Goal: Information Seeking & Learning: Understand process/instructions

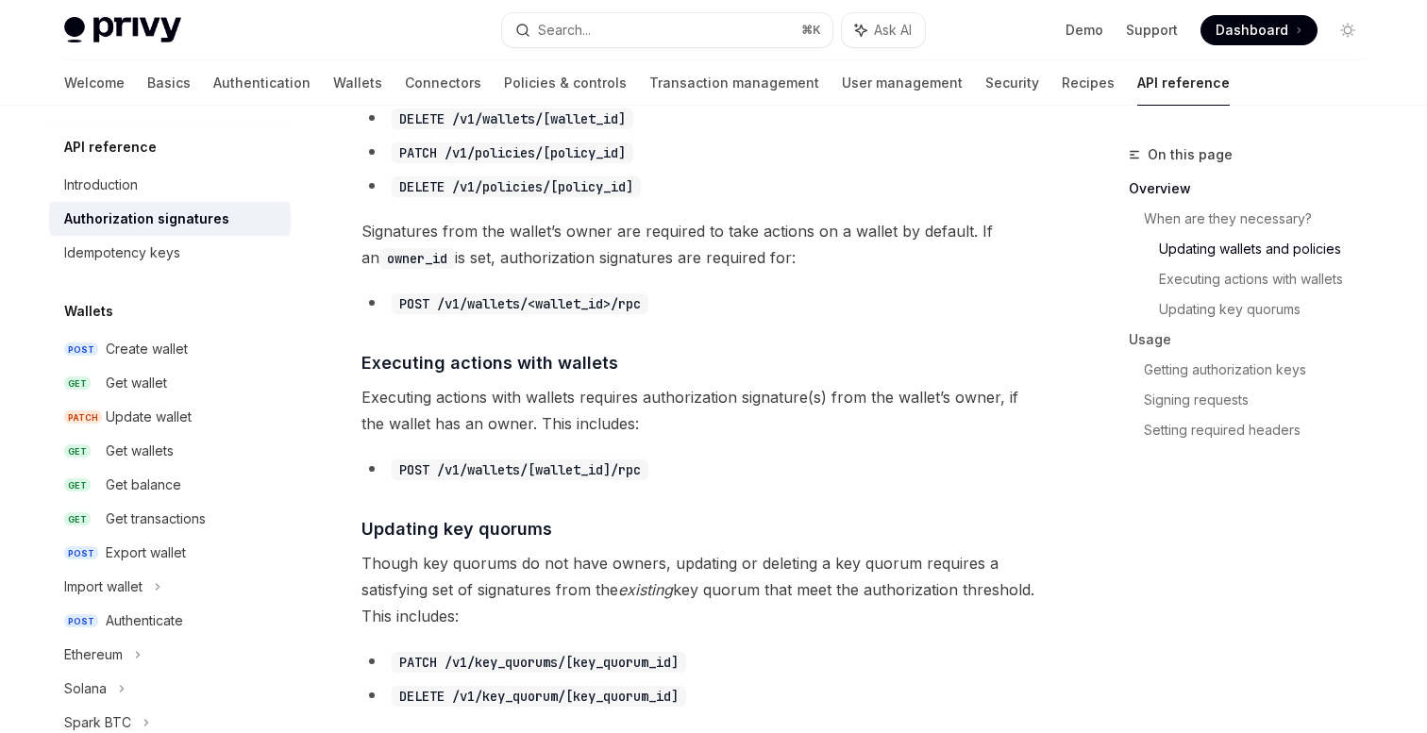
scroll to position [979, 0]
drag, startPoint x: 533, startPoint y: 476, endPoint x: 441, endPoint y: 475, distance: 92.5
click at [441, 475] on code "POST /v1/wallets/[wallet_id]/rpc" at bounding box center [520, 472] width 257 height 21
copy code "/v1/wallets/"
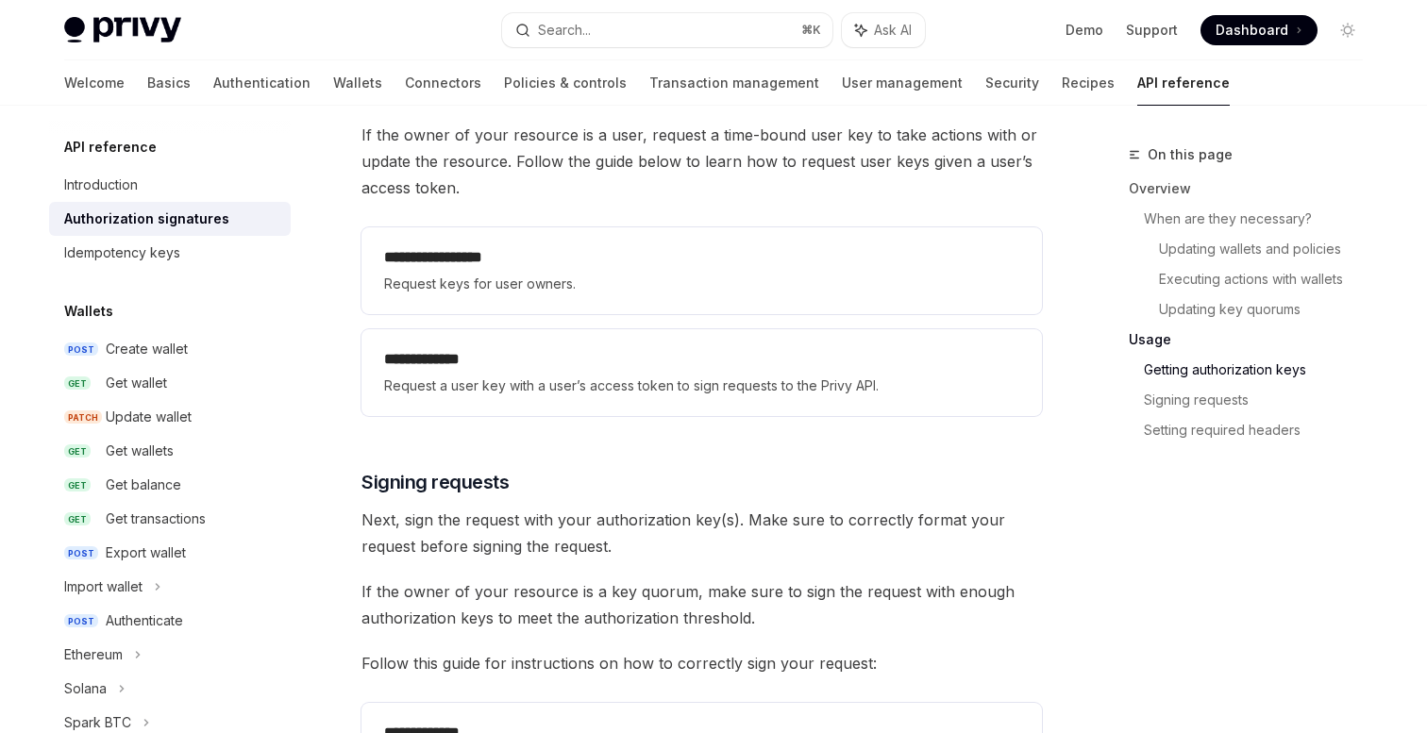
scroll to position [2547, 0]
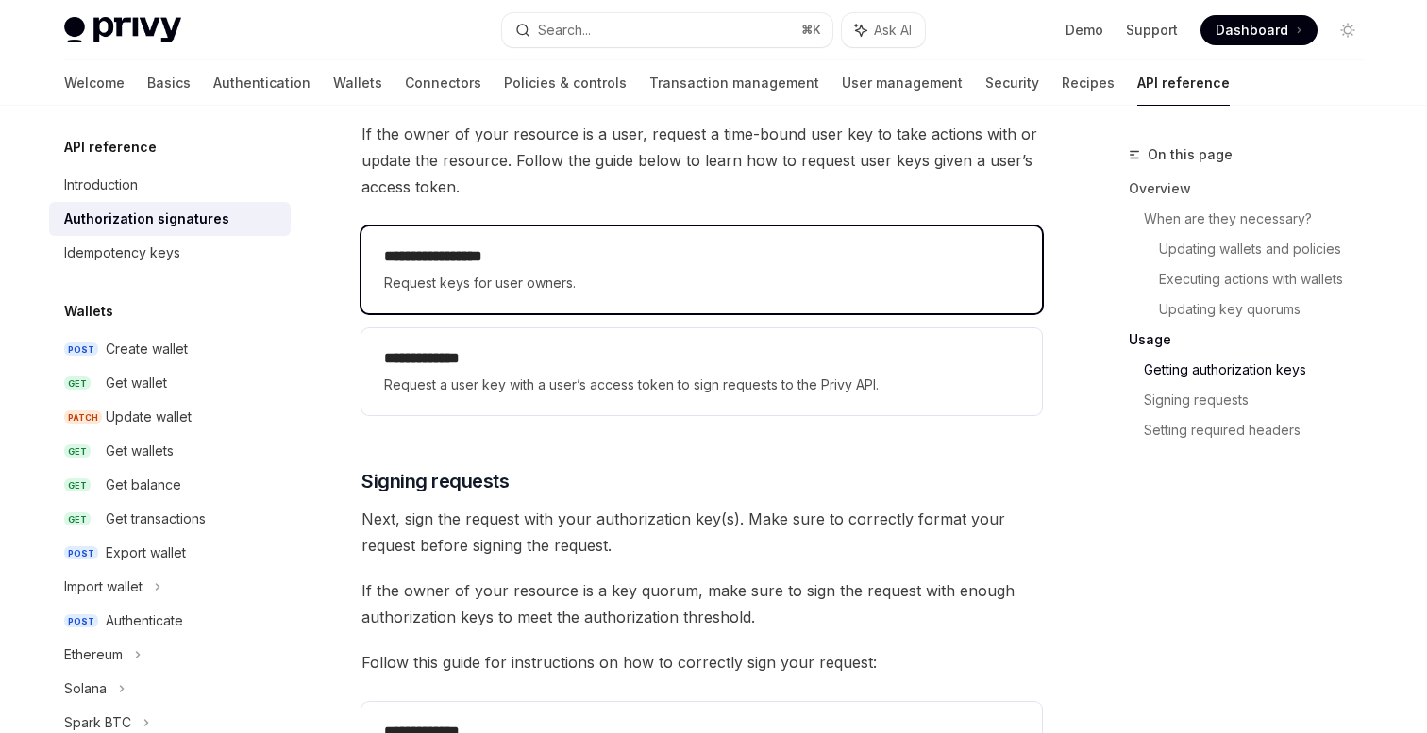
click at [530, 232] on div "**********" at bounding box center [702, 270] width 681 height 87
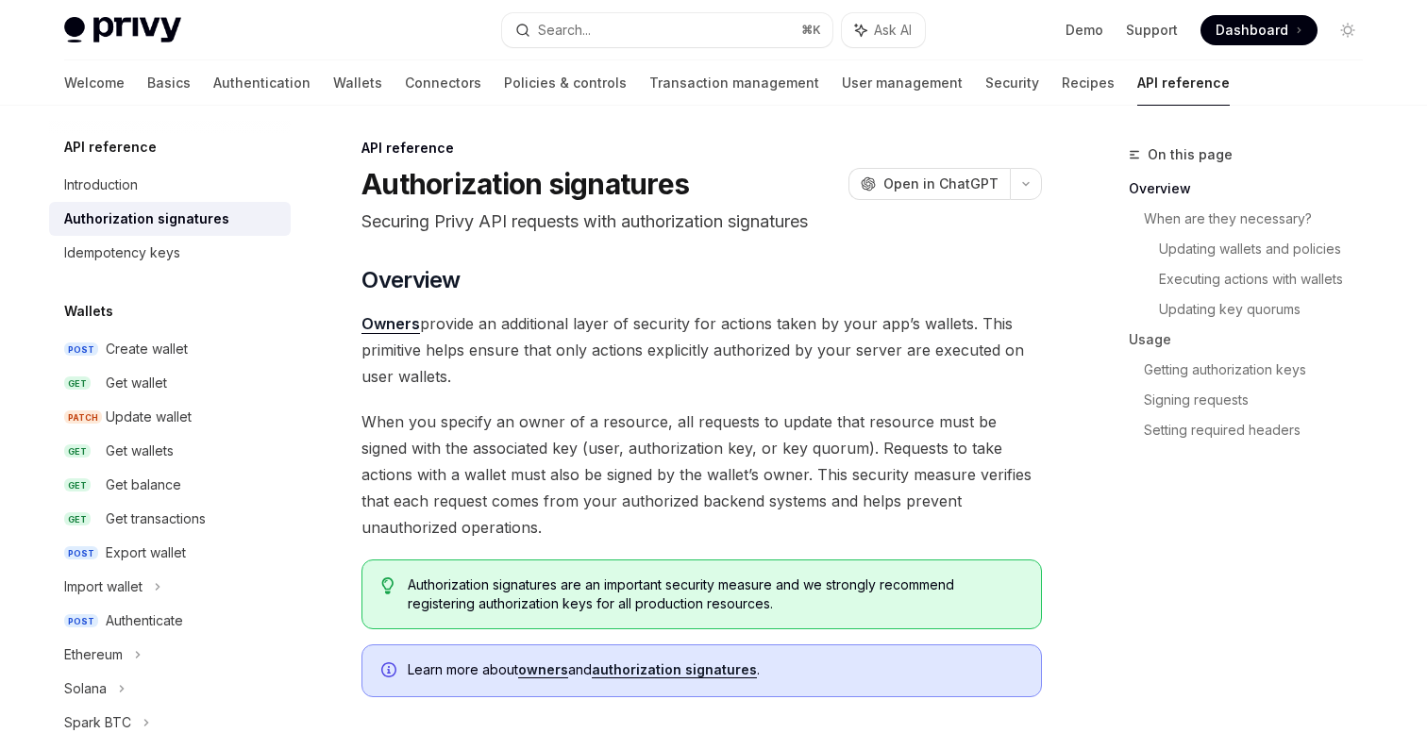
scroll to position [5, 0]
click at [918, 177] on span "Open in ChatGPT" at bounding box center [941, 186] width 115 height 19
click at [1022, 186] on icon "button" at bounding box center [1026, 186] width 23 height 8
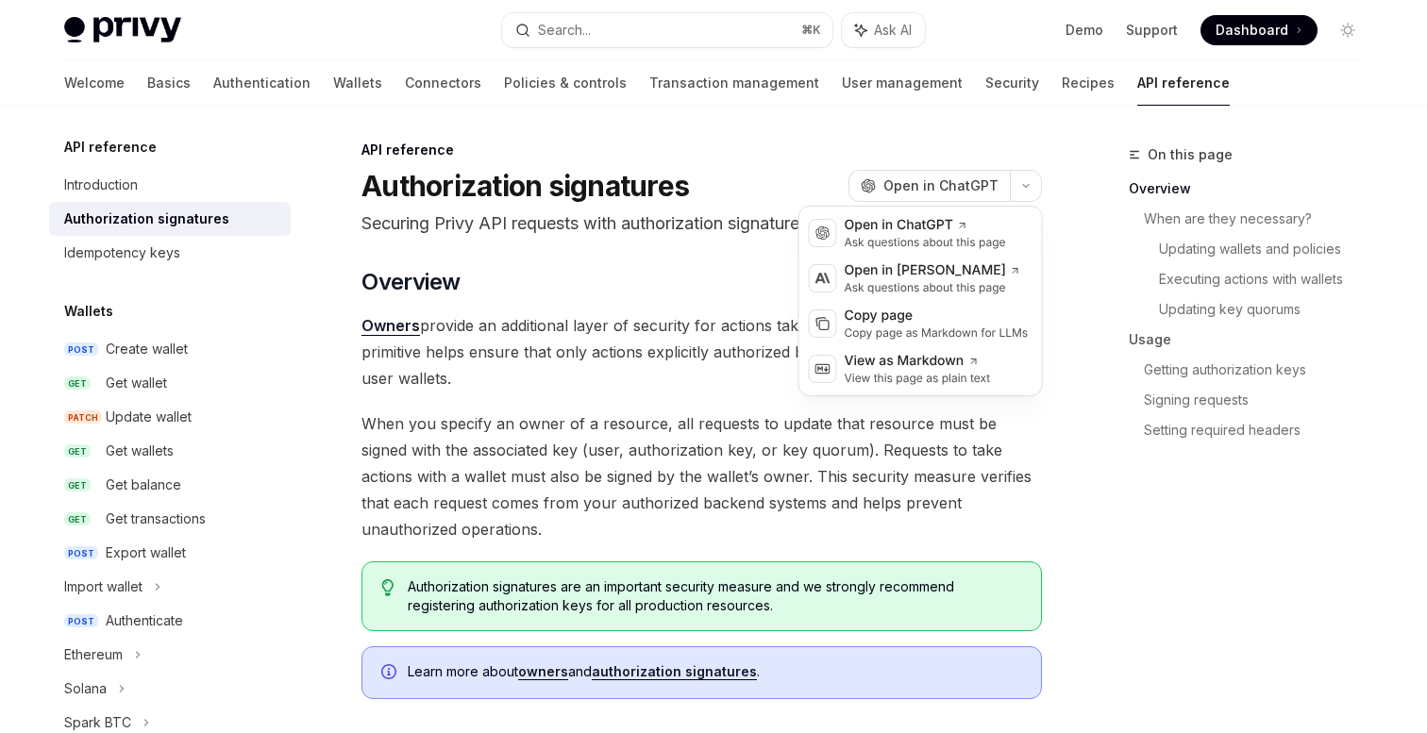
click at [709, 515] on span "When you specify an owner of a resource, all requests to update that resource m…" at bounding box center [702, 477] width 681 height 132
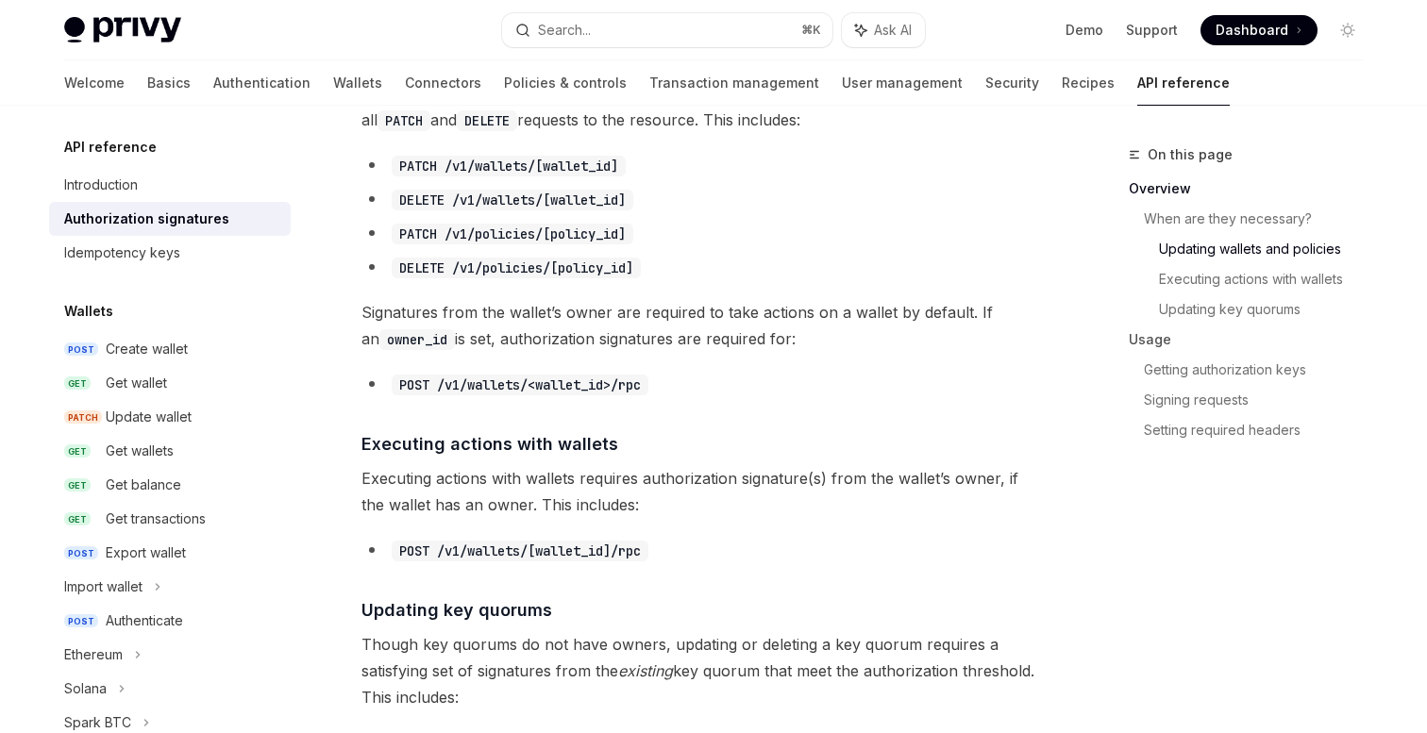
scroll to position [906, 0]
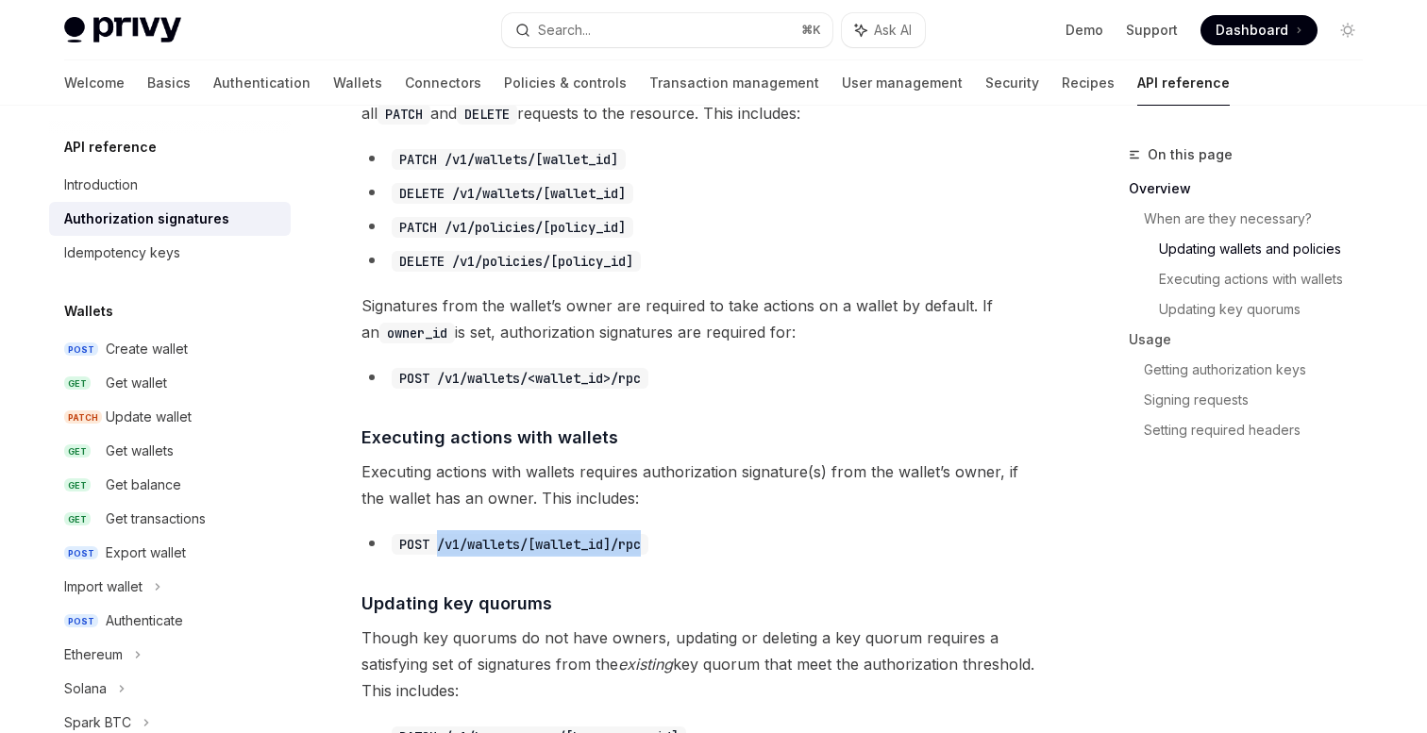
drag, startPoint x: 651, startPoint y: 543, endPoint x: 440, endPoint y: 546, distance: 211.5
click at [439, 546] on code "POST /v1/wallets/[wallet_id]/rpc" at bounding box center [520, 544] width 257 height 21
copy code "/v1/wallets/[wallet_id]/rpc"
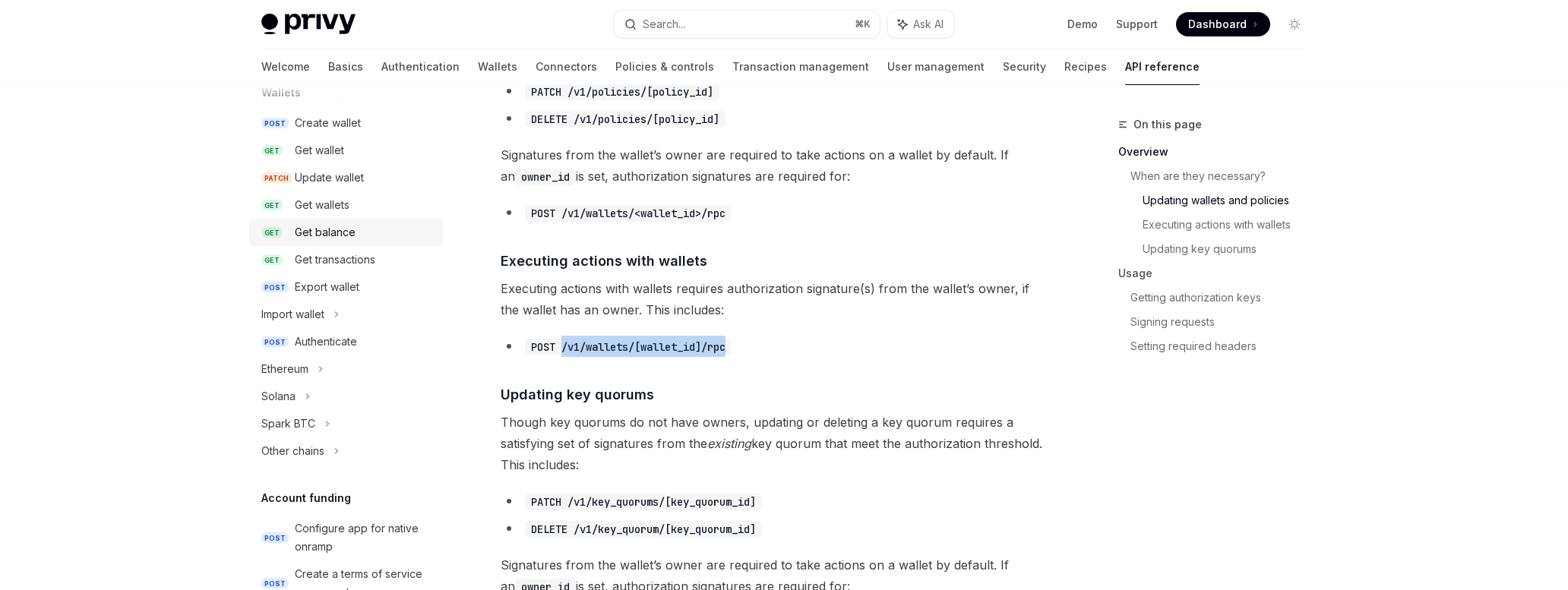
scroll to position [181, 0]
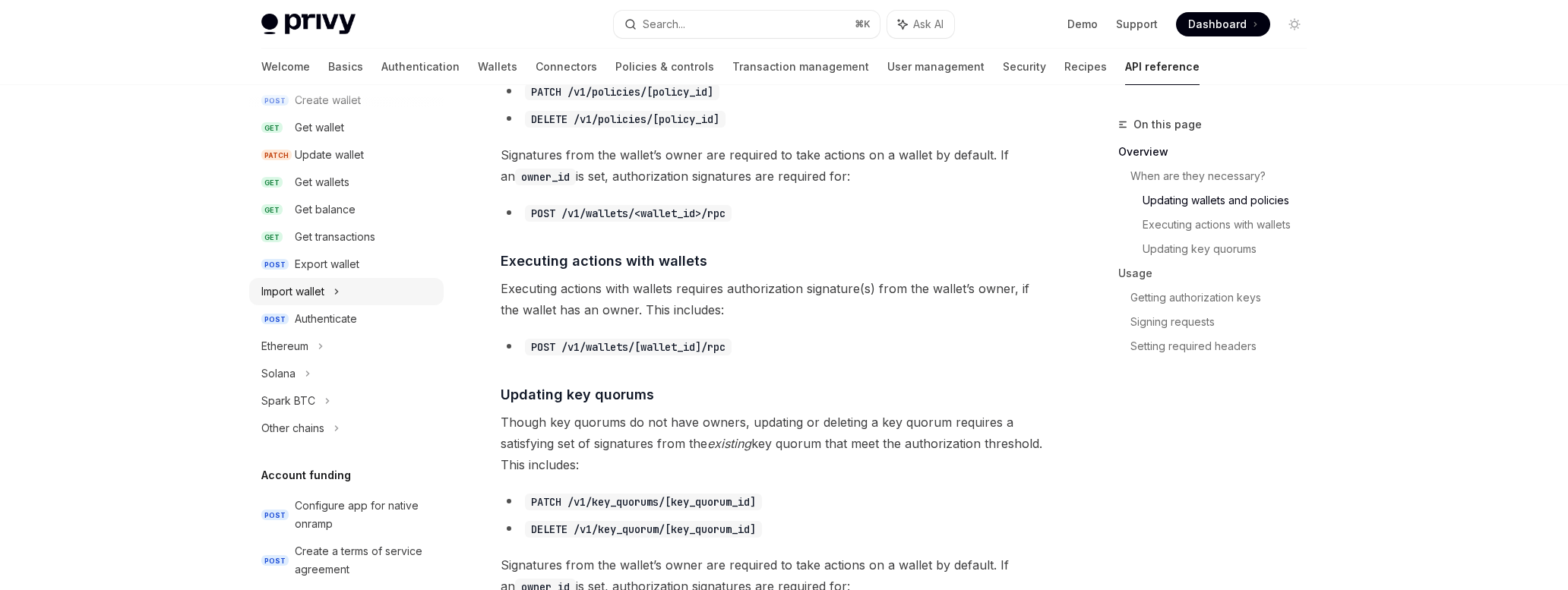
click at [332, 292] on div "Import wallet" at bounding box center [347, 291] width 195 height 27
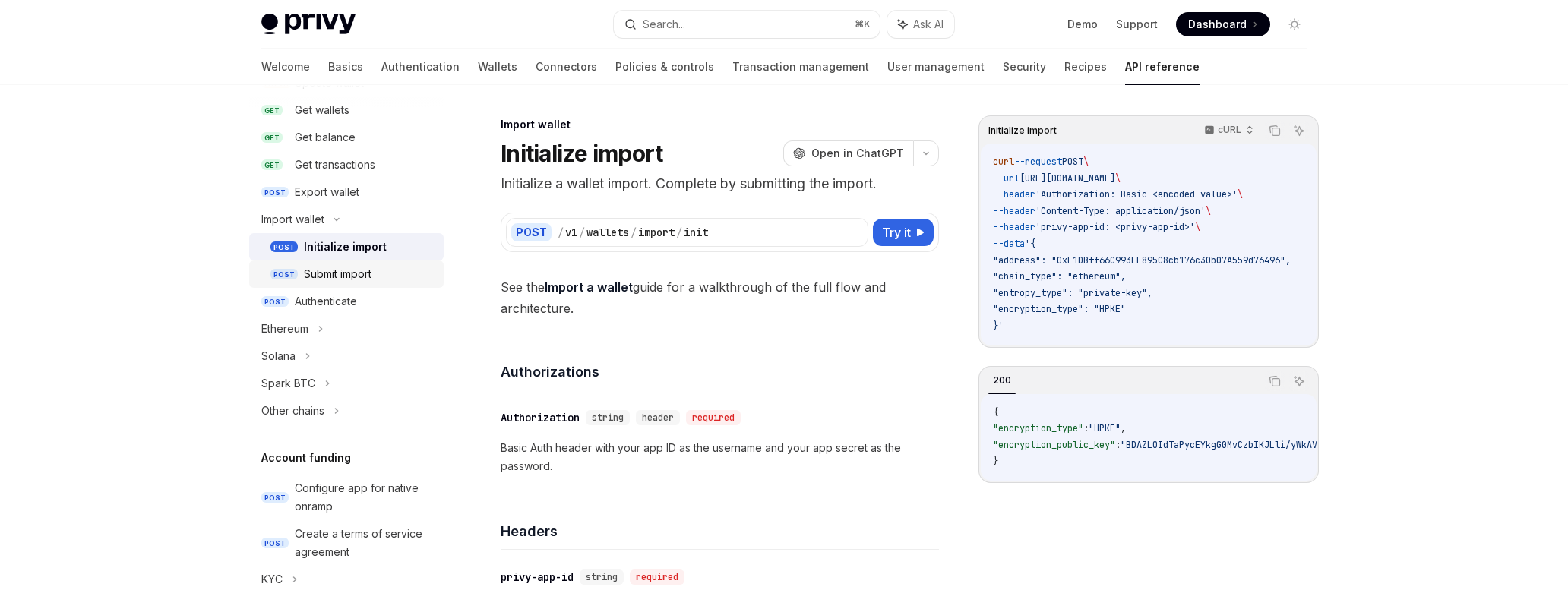
scroll to position [254, 0]
click at [318, 324] on icon at bounding box center [321, 328] width 6 height 19
type textarea "*"
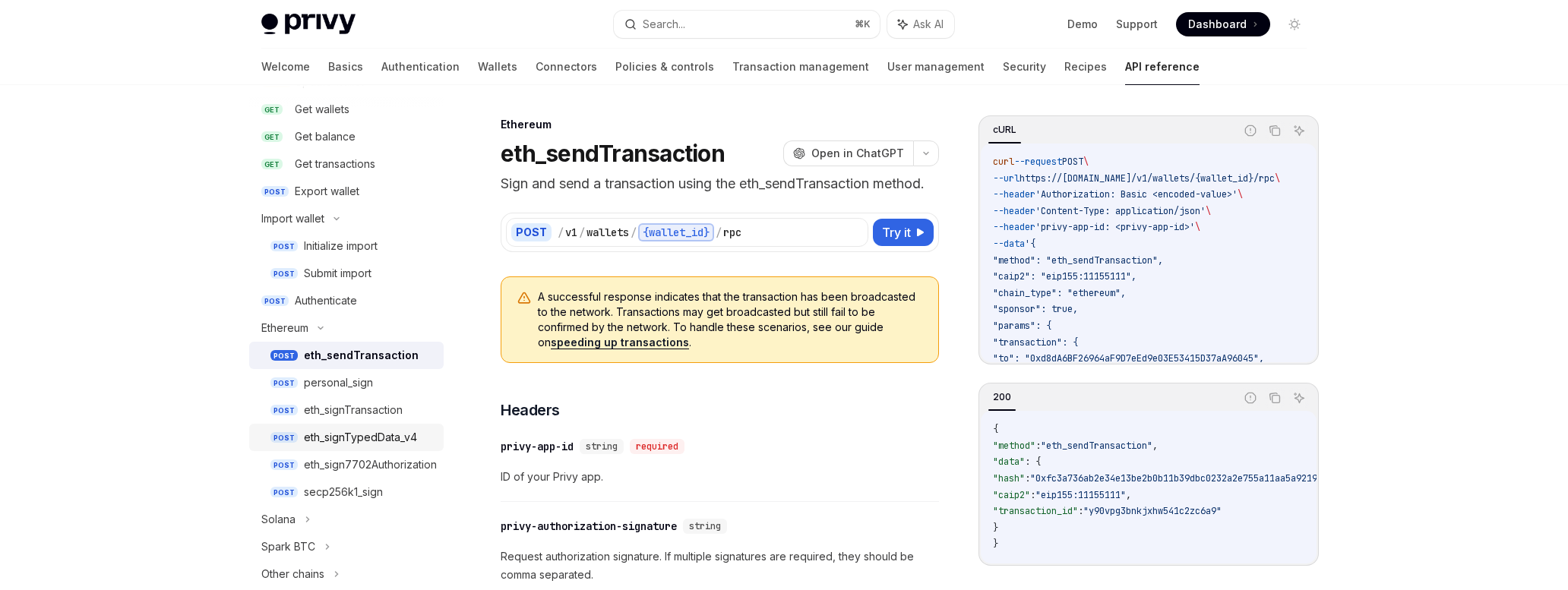
click at [353, 433] on div "eth_signTypedData_v4" at bounding box center [361, 437] width 113 height 19
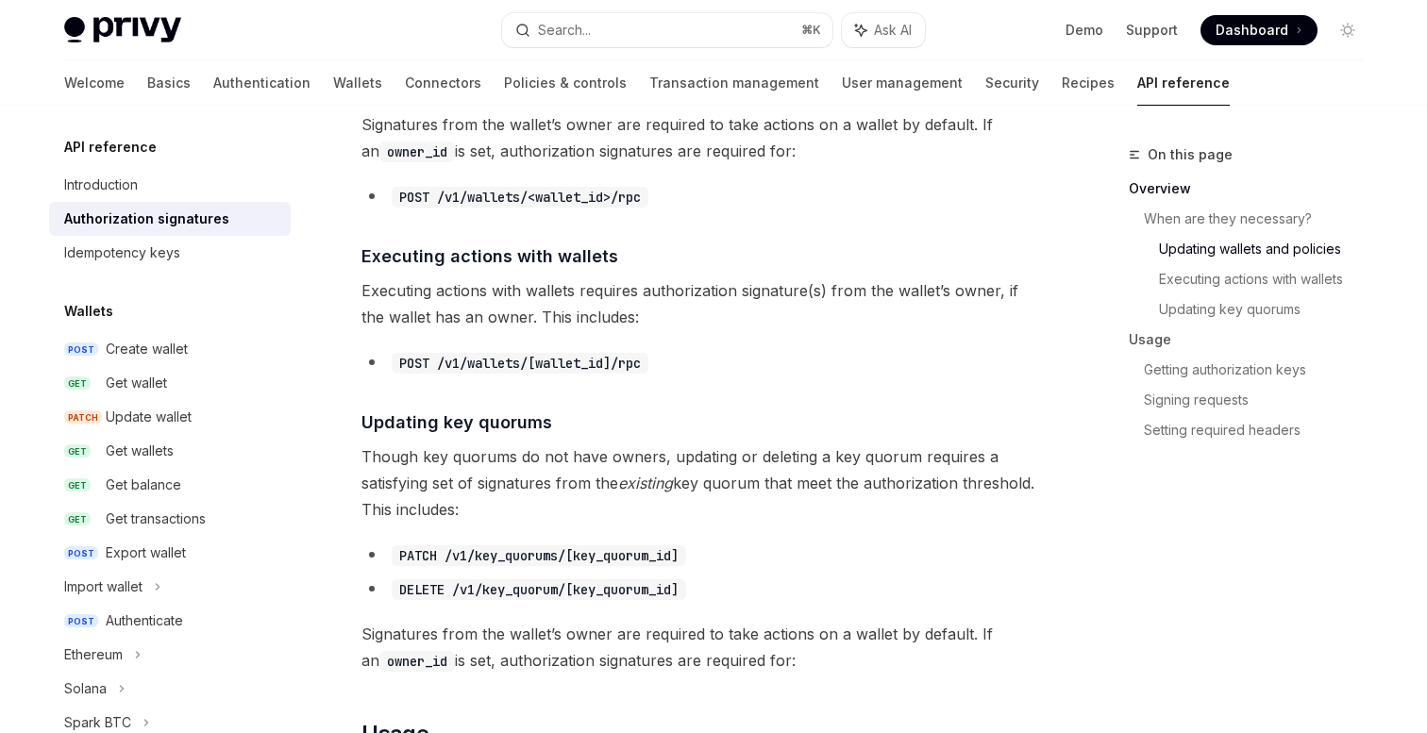
scroll to position [1070, 0]
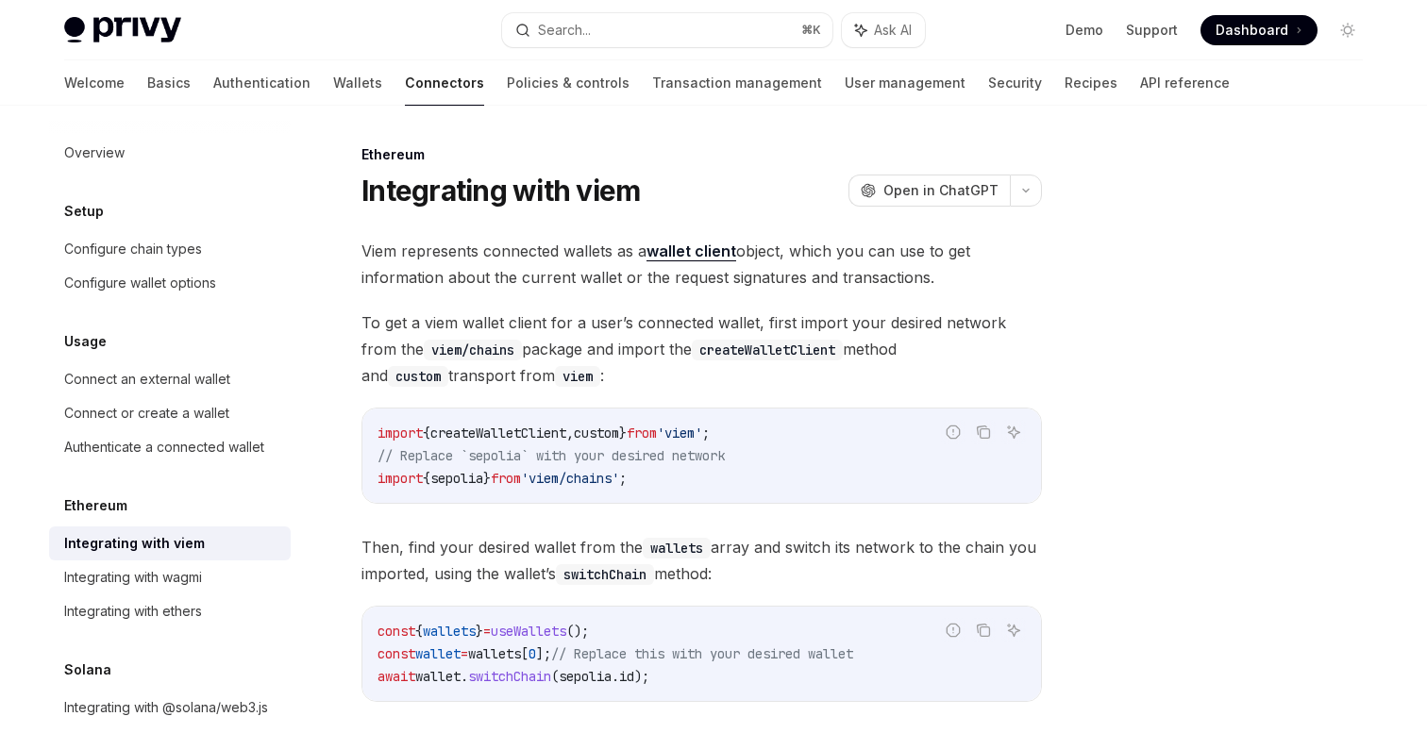
scroll to position [190, 0]
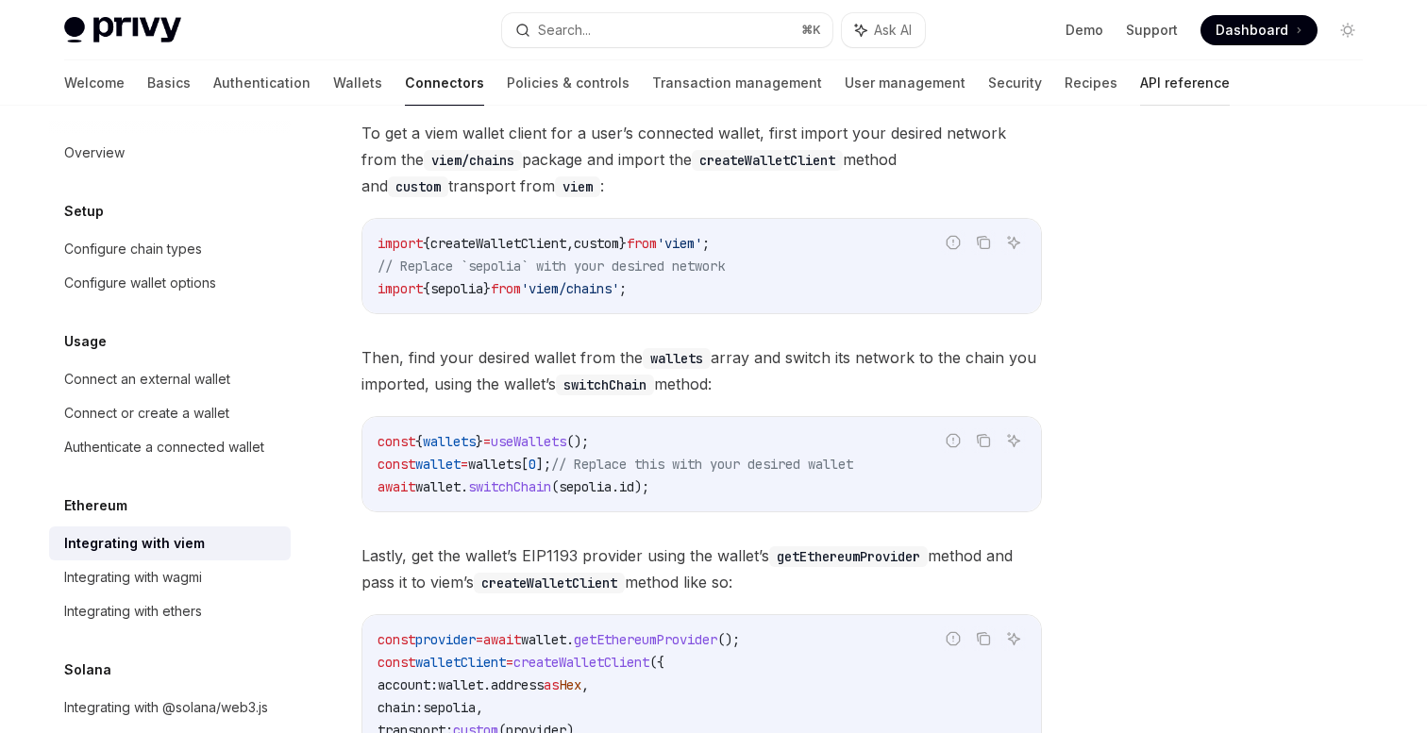
click at [1140, 86] on link "API reference" at bounding box center [1185, 82] width 90 height 45
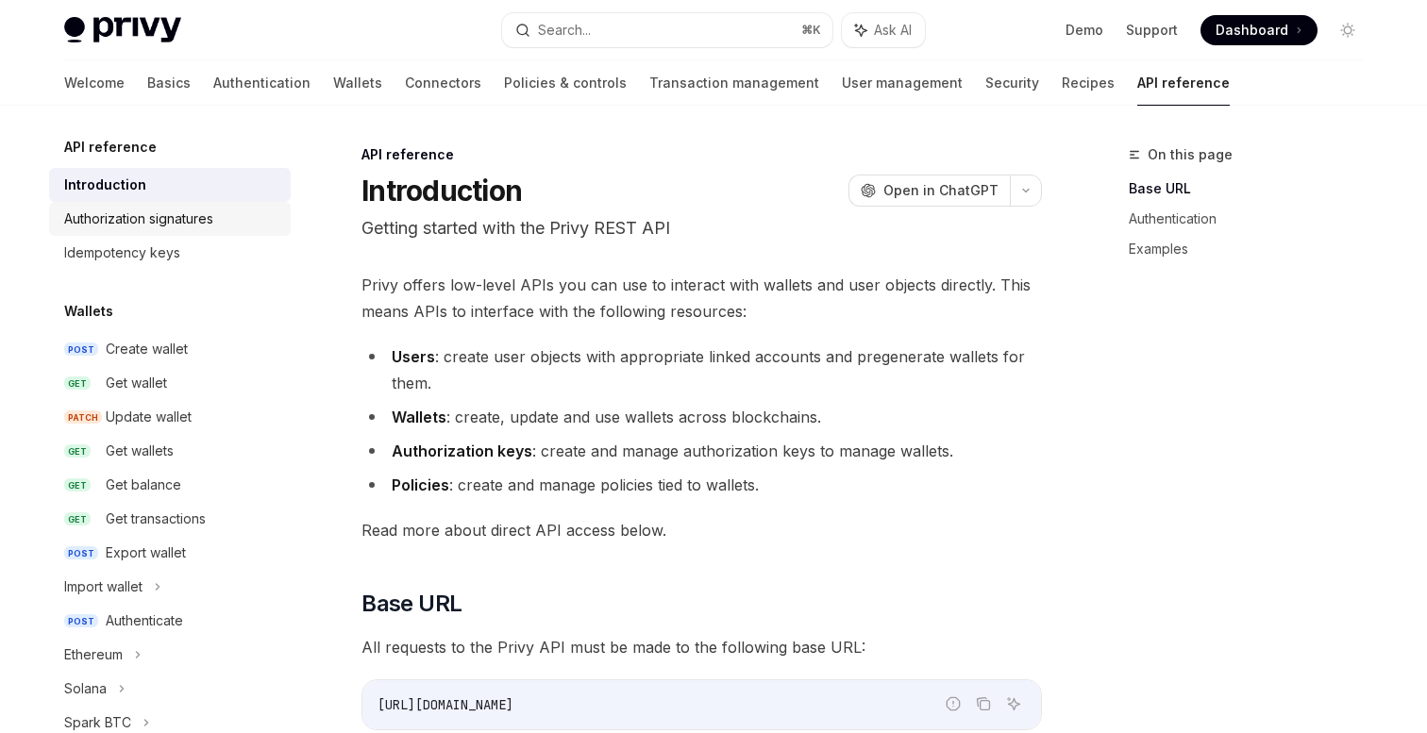
click at [160, 216] on div "Authorization signatures" at bounding box center [138, 219] width 149 height 23
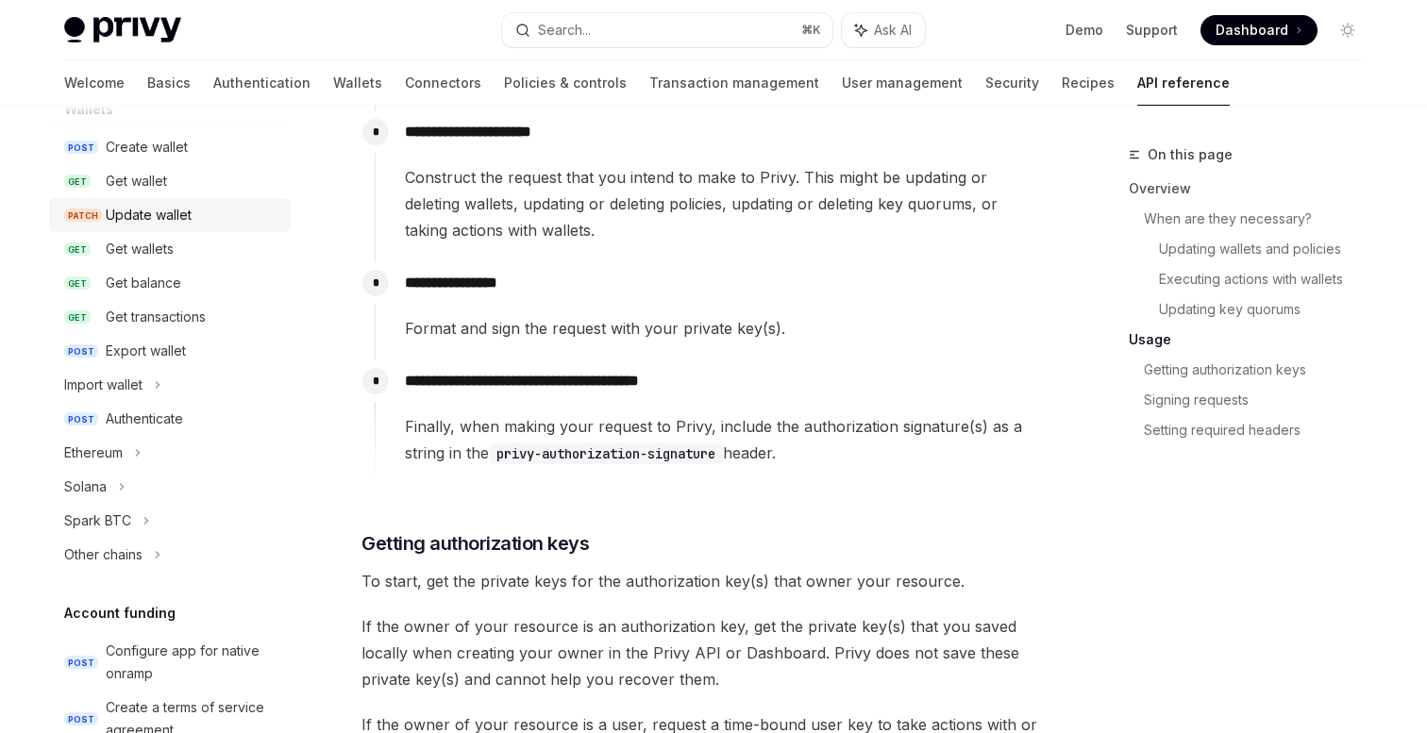
scroll to position [200, 0]
click at [163, 412] on div "Authenticate" at bounding box center [144, 421] width 77 height 23
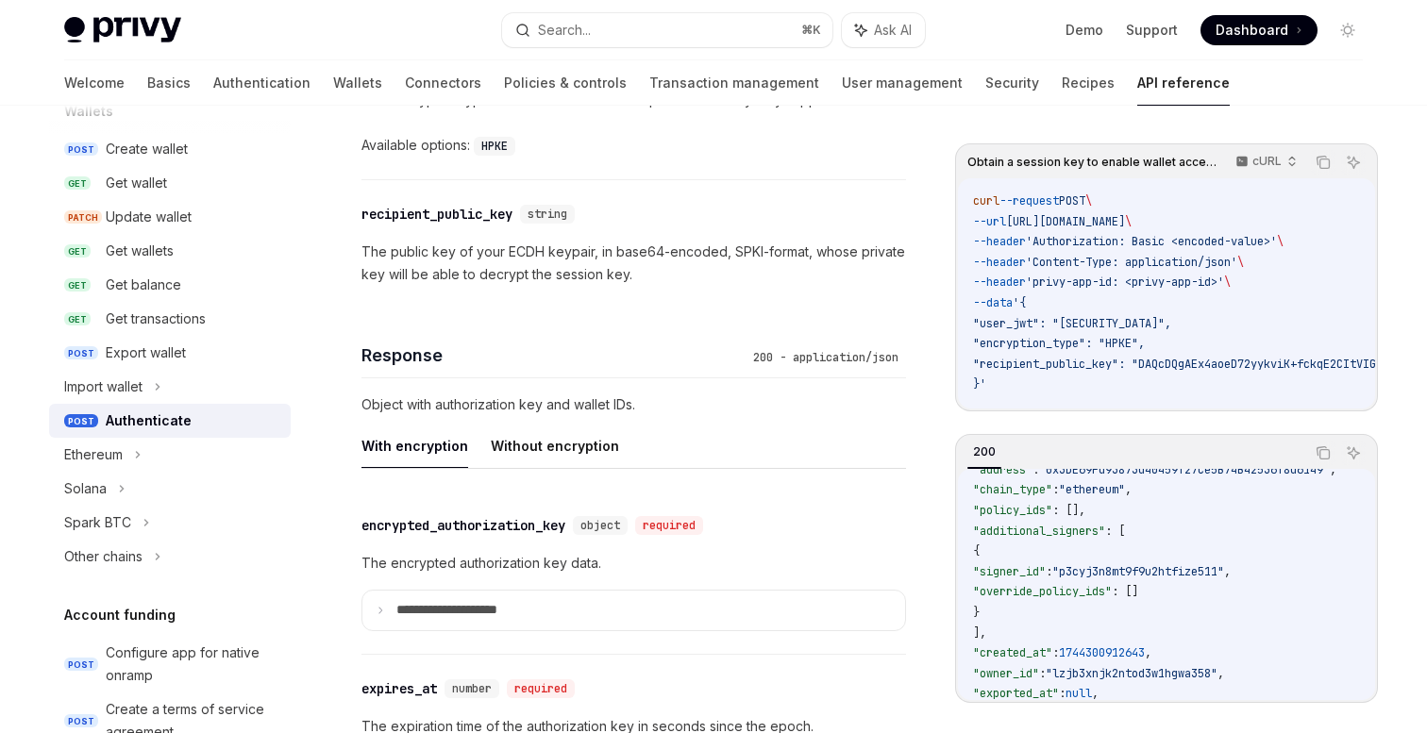
scroll to position [1337, 0]
click at [571, 442] on button "Without encryption" at bounding box center [555, 445] width 128 height 44
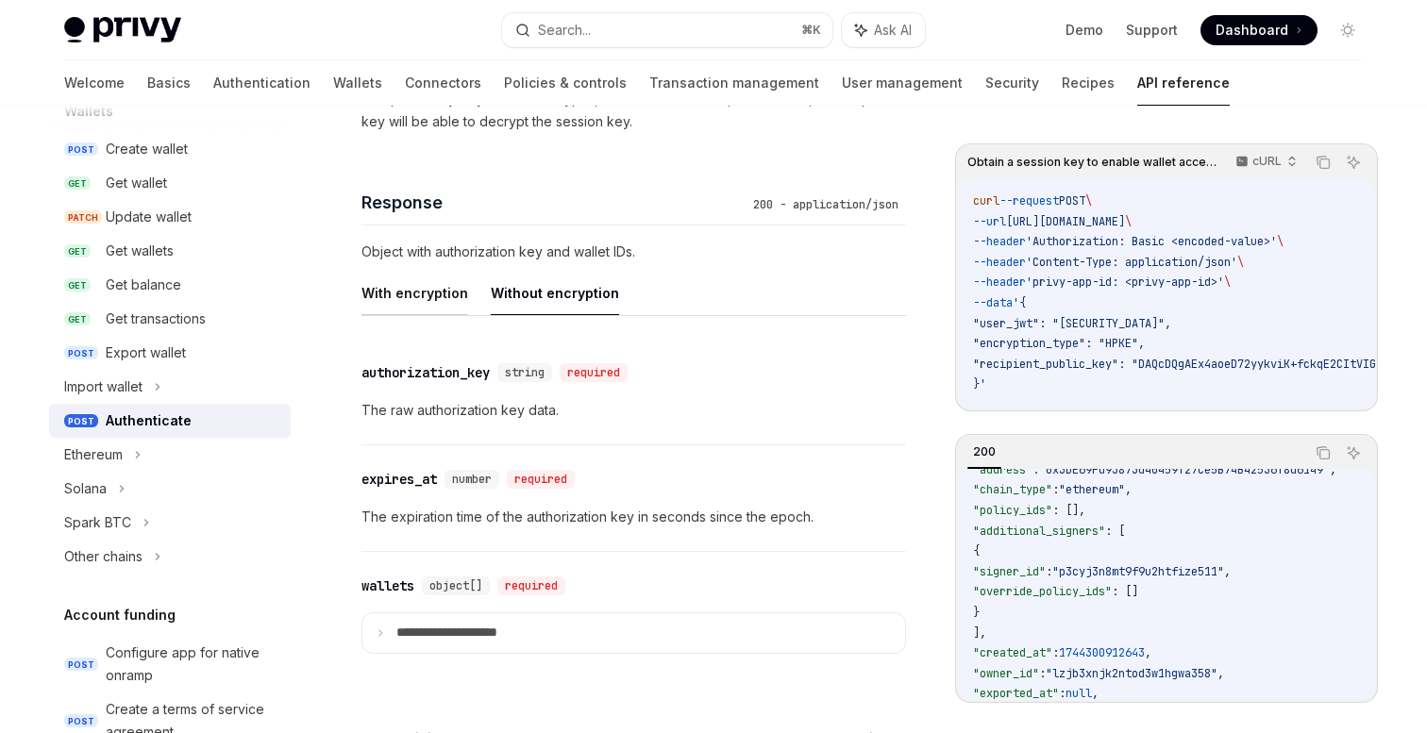
scroll to position [1492, 0]
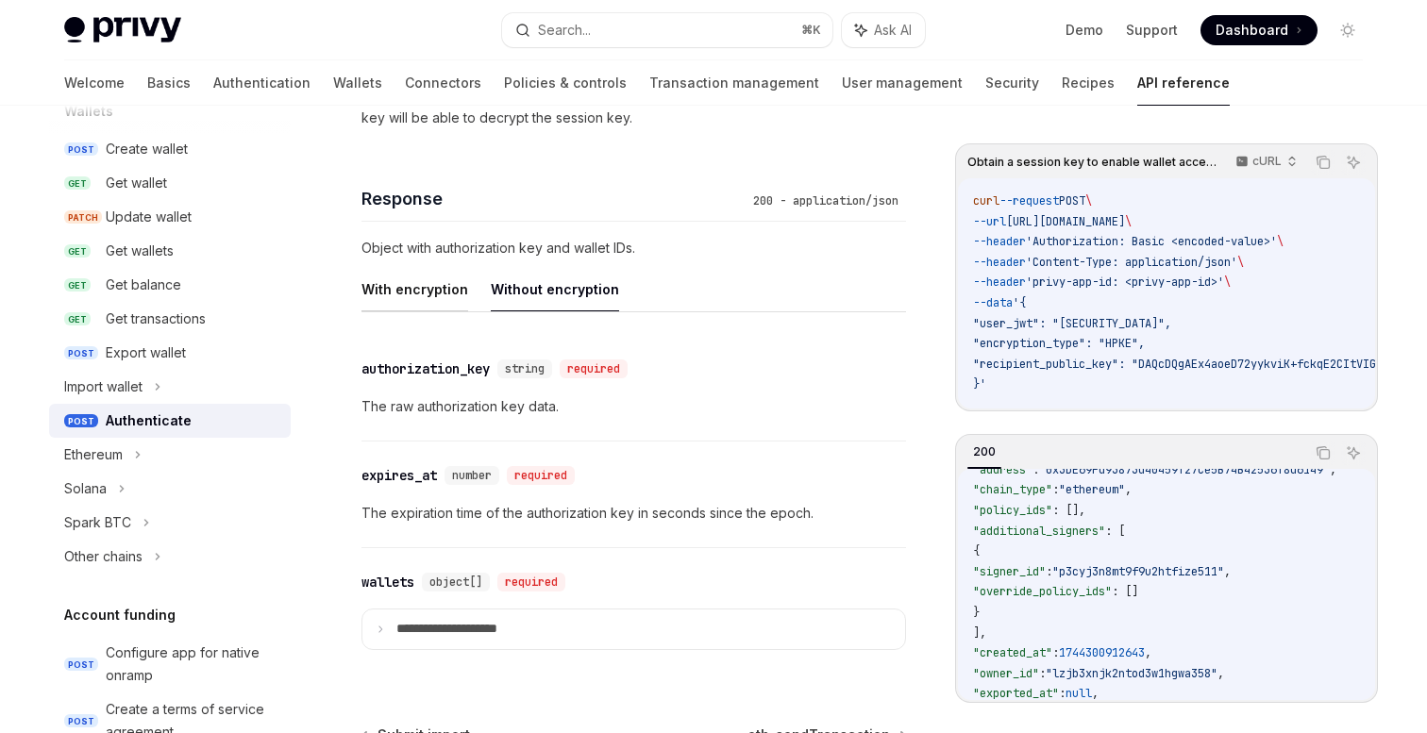
click at [406, 277] on button "With encryption" at bounding box center [415, 289] width 107 height 44
type textarea "*"
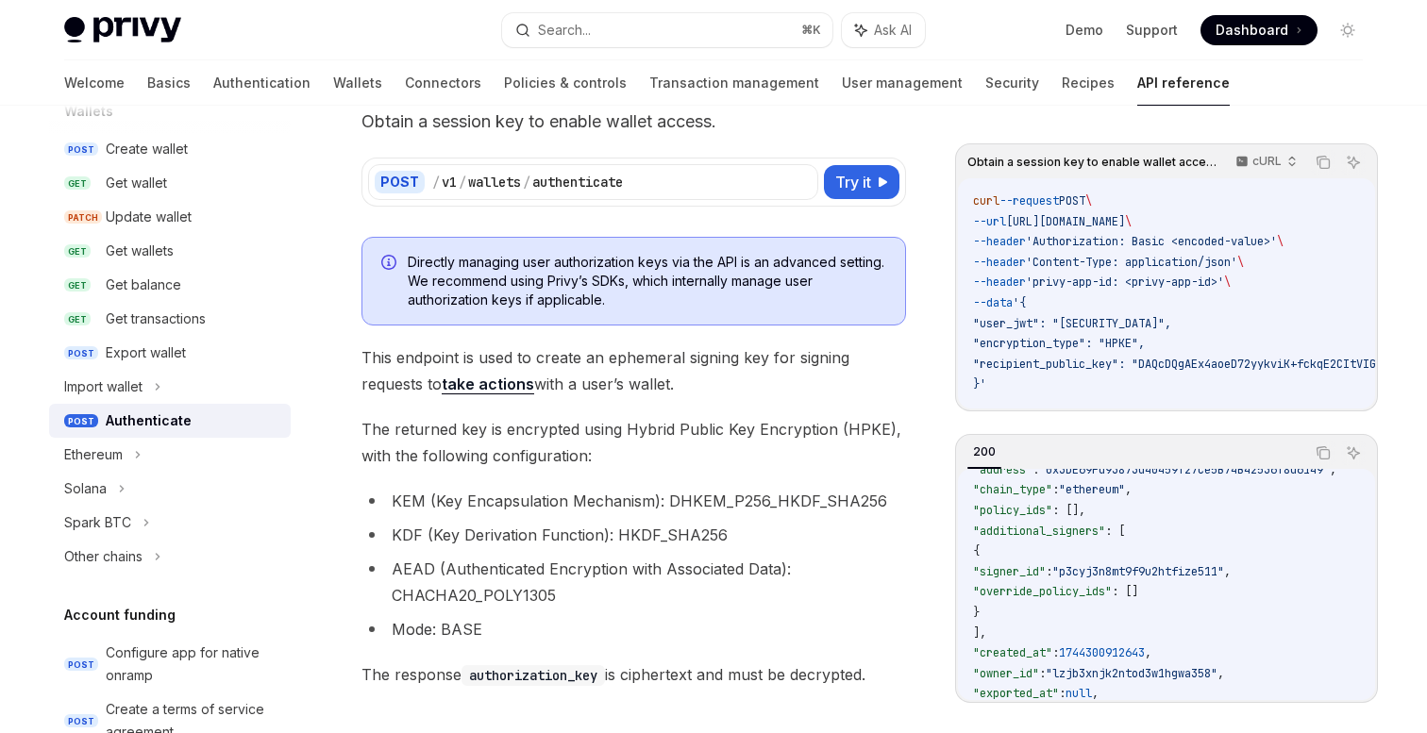
scroll to position [103, 0]
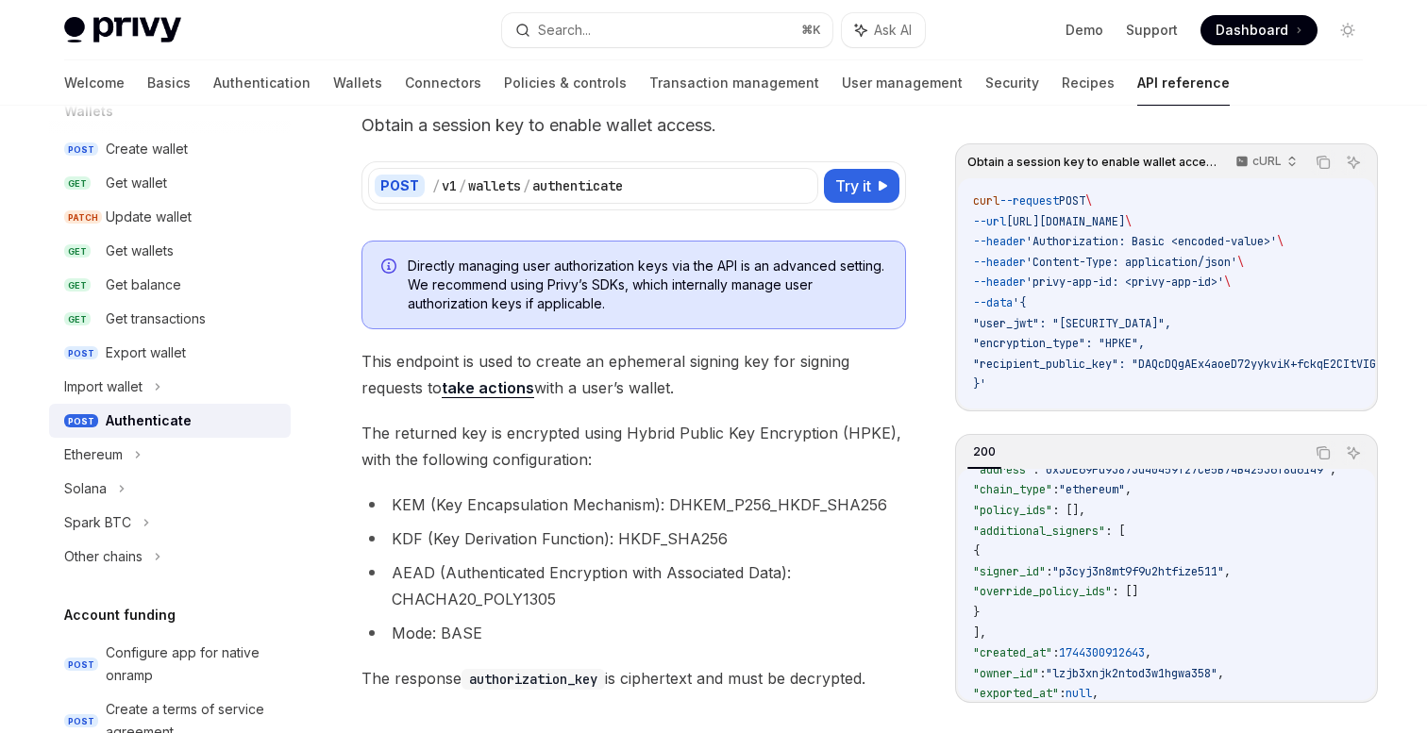
click at [480, 306] on span "Directly managing user authorization keys via the API is an advanced setting. W…" at bounding box center [647, 285] width 479 height 57
click at [588, 300] on span "Directly managing user authorization keys via the API is an advanced setting. W…" at bounding box center [647, 285] width 479 height 57
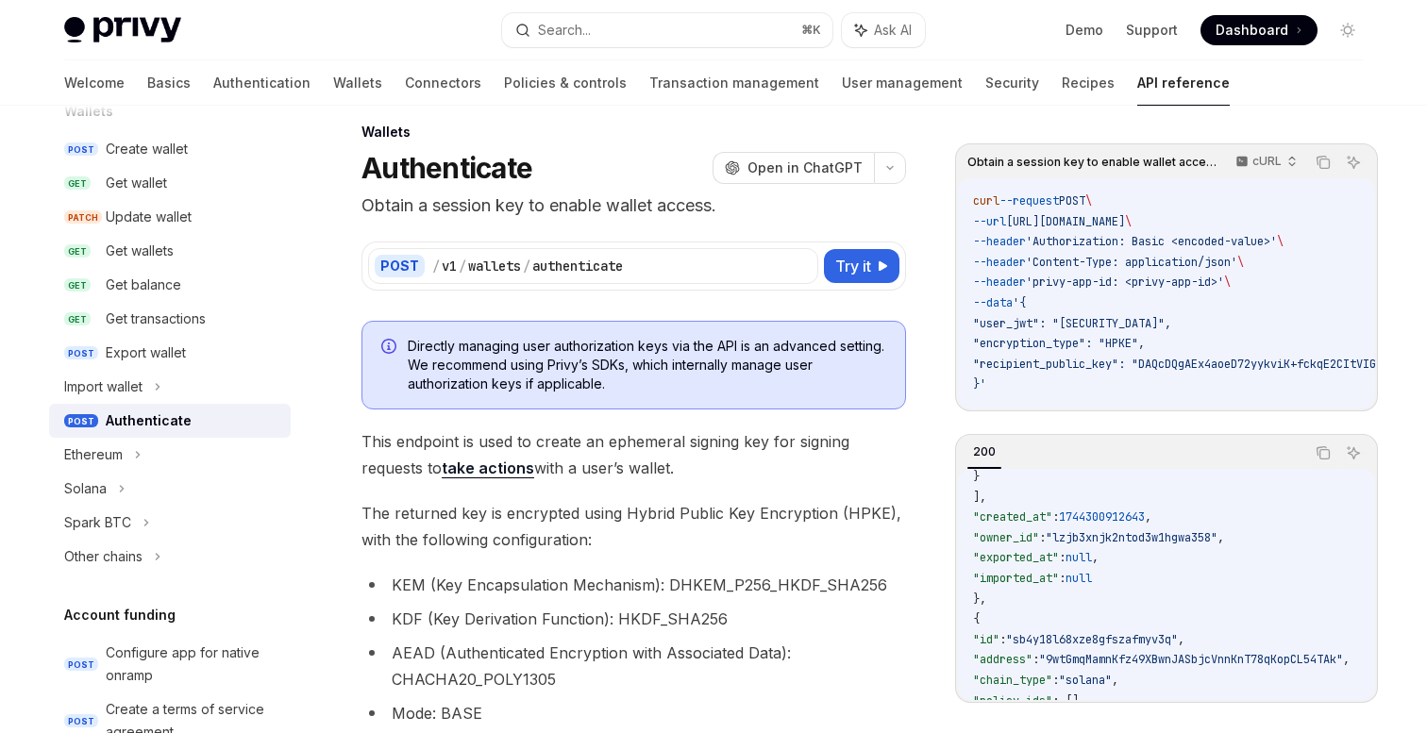
scroll to position [0, 0]
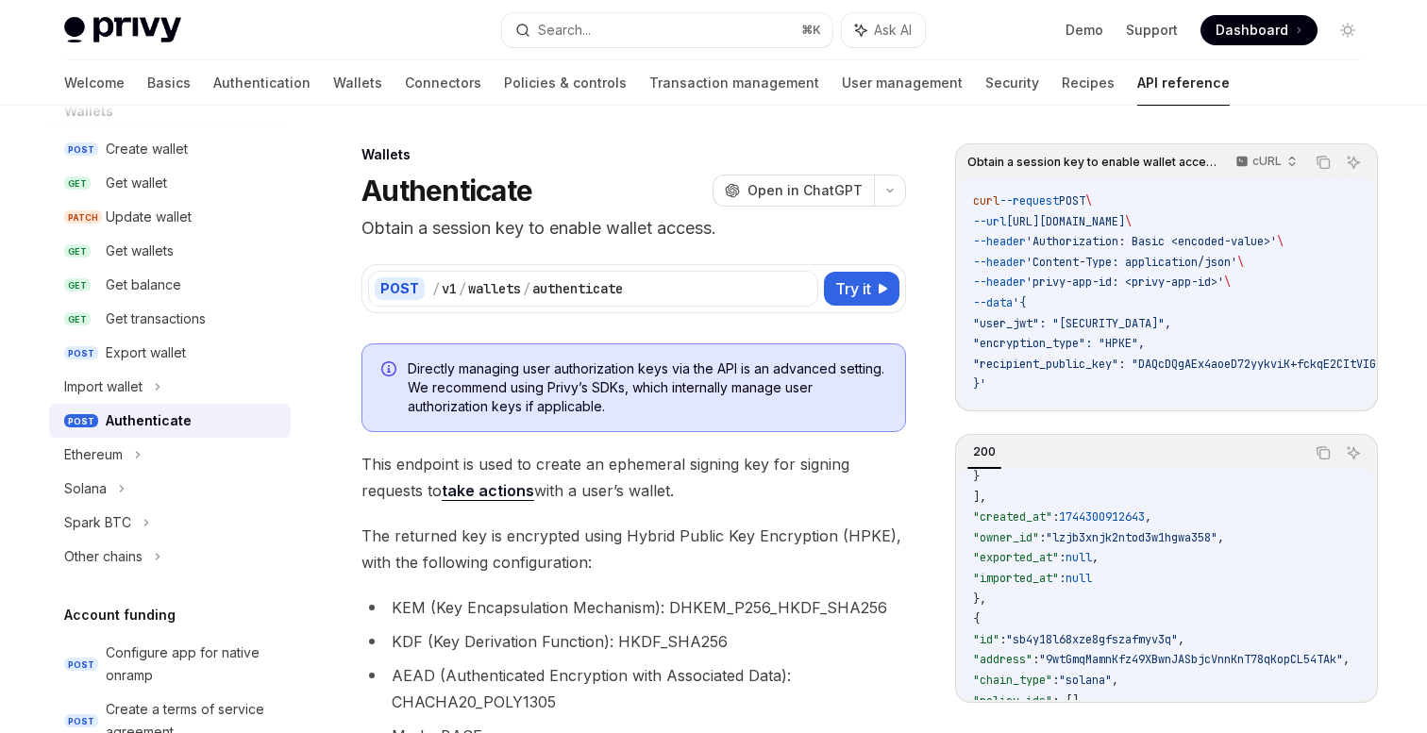
click at [546, 537] on span "The returned key is encrypted using Hybrid Public Key Encryption (HPKE), with t…" at bounding box center [634, 549] width 545 height 53
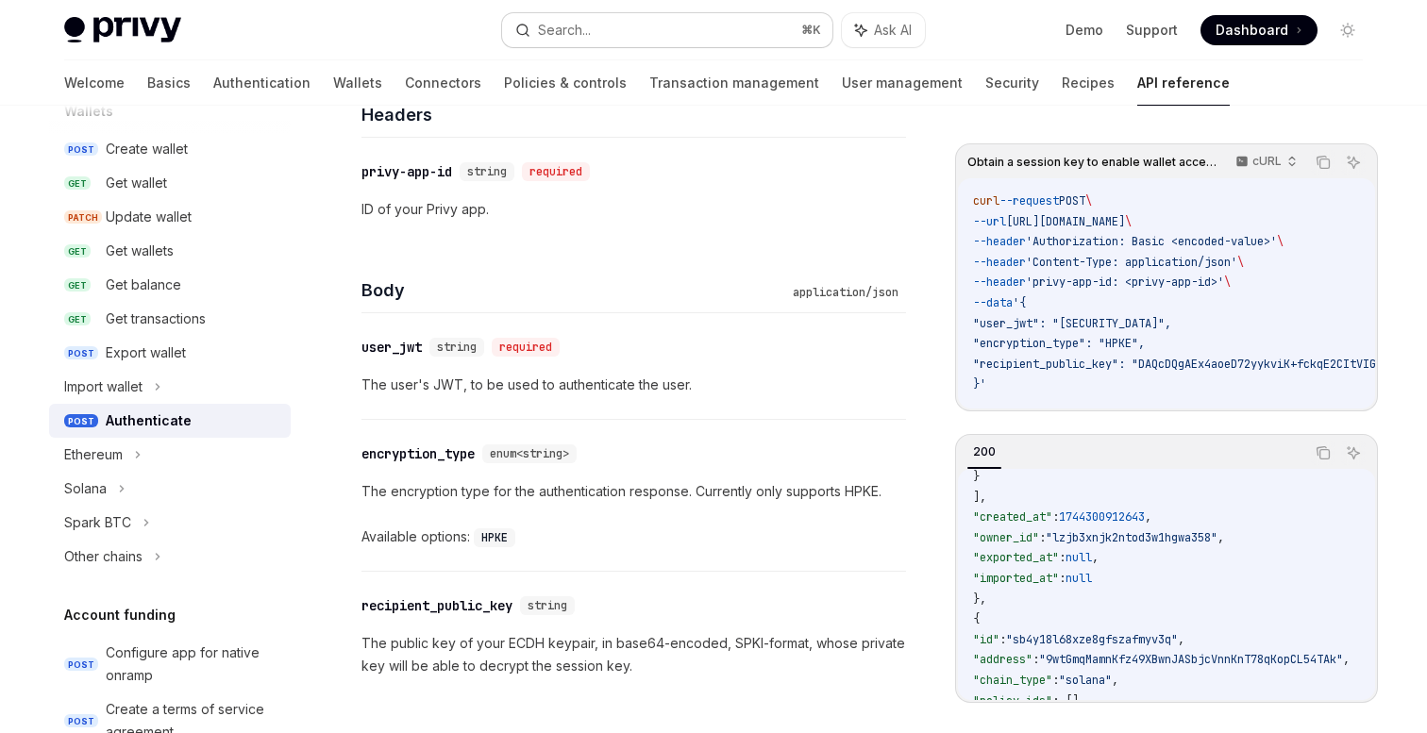
scroll to position [930, 0]
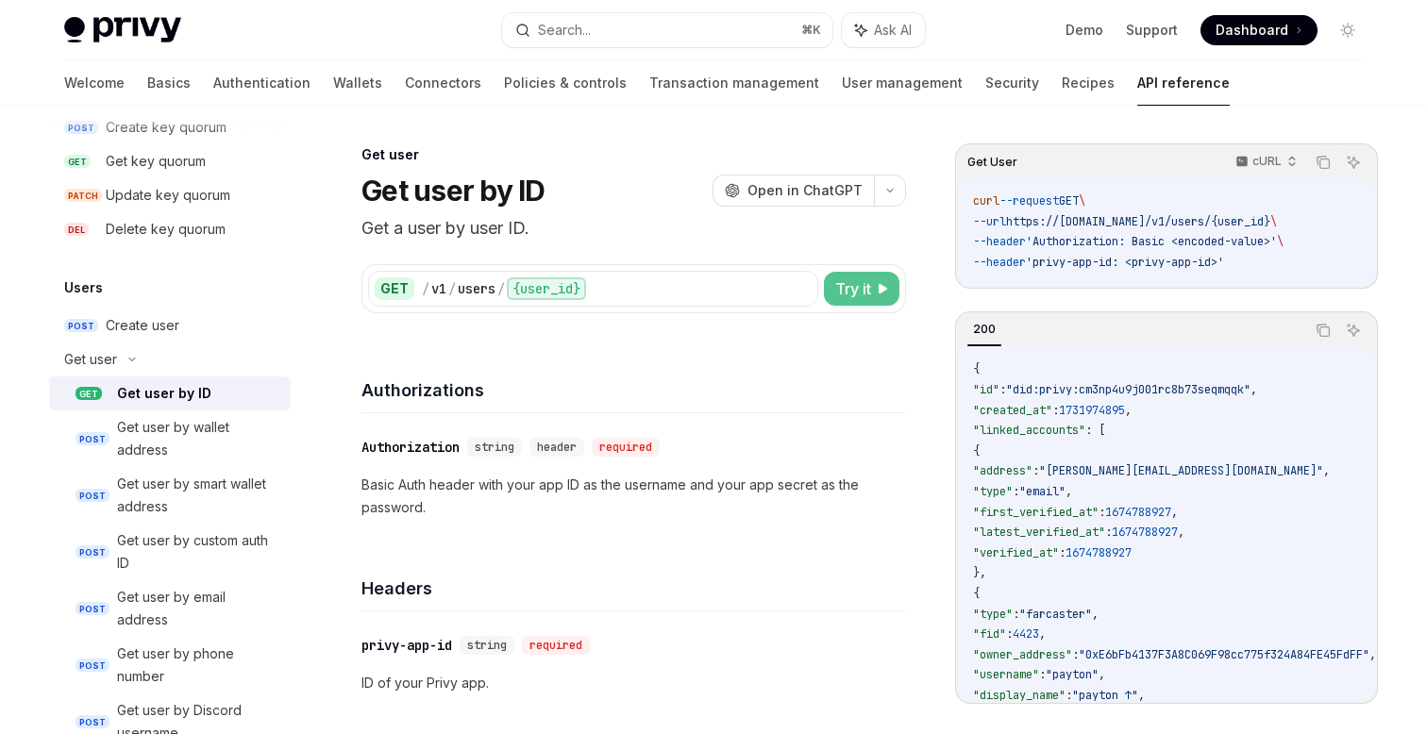
click at [844, 283] on span "Try it" at bounding box center [853, 289] width 36 height 23
type textarea "*"
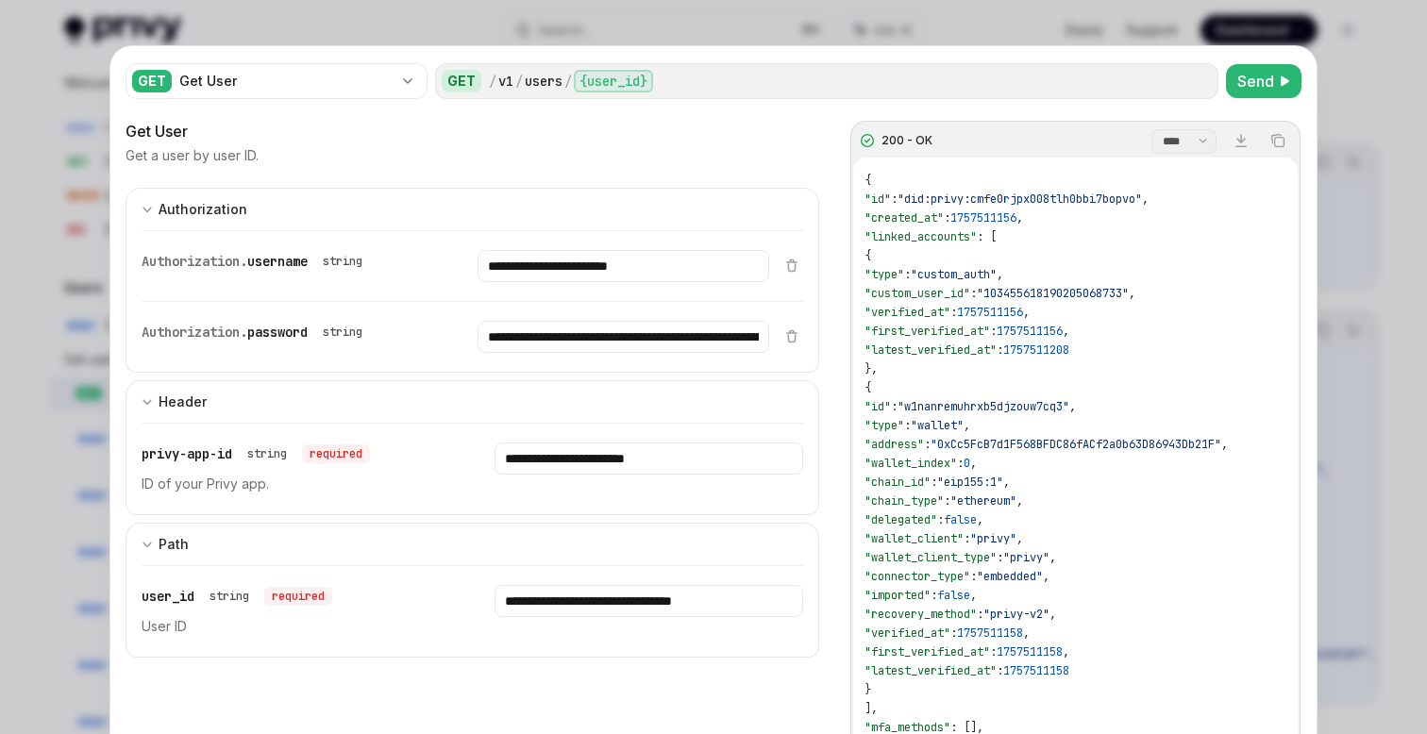
click at [581, 302] on div "**********" at bounding box center [456, 337] width 628 height 70
click at [1195, 144] on select "**** *******" at bounding box center [1184, 141] width 65 height 25
select select "*******"
click at [1152, 129] on select "**** *******" at bounding box center [1184, 141] width 65 height 25
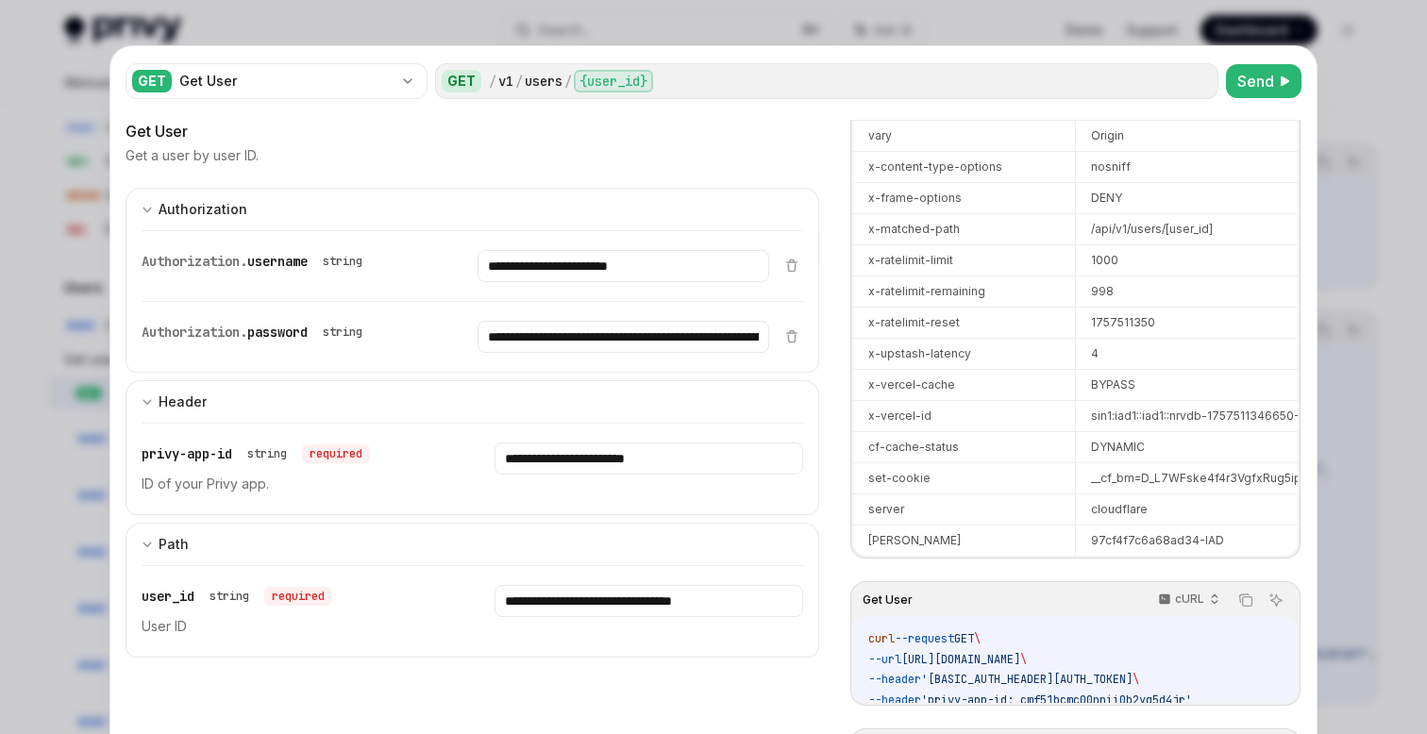
scroll to position [0, 901]
drag, startPoint x: 1092, startPoint y: 682, endPoint x: 1225, endPoint y: 680, distance: 133.1
click at [1133, 680] on span "'Authorization: Basic Y21mNTFiY21jMDBubmlpMGIyeXE1ZDRqcjpzZmU2Tkc3ODYzeVdNM2lhU…" at bounding box center [1026, 679] width 211 height 15
copy span "Y21mNTFiY21jMDBubmlpMGIyeXE1ZDRqcjpzZmU2Tkc3ODYzeVdNM2lhUG9laFlSU1VReHdUb2ZaYjZ…"
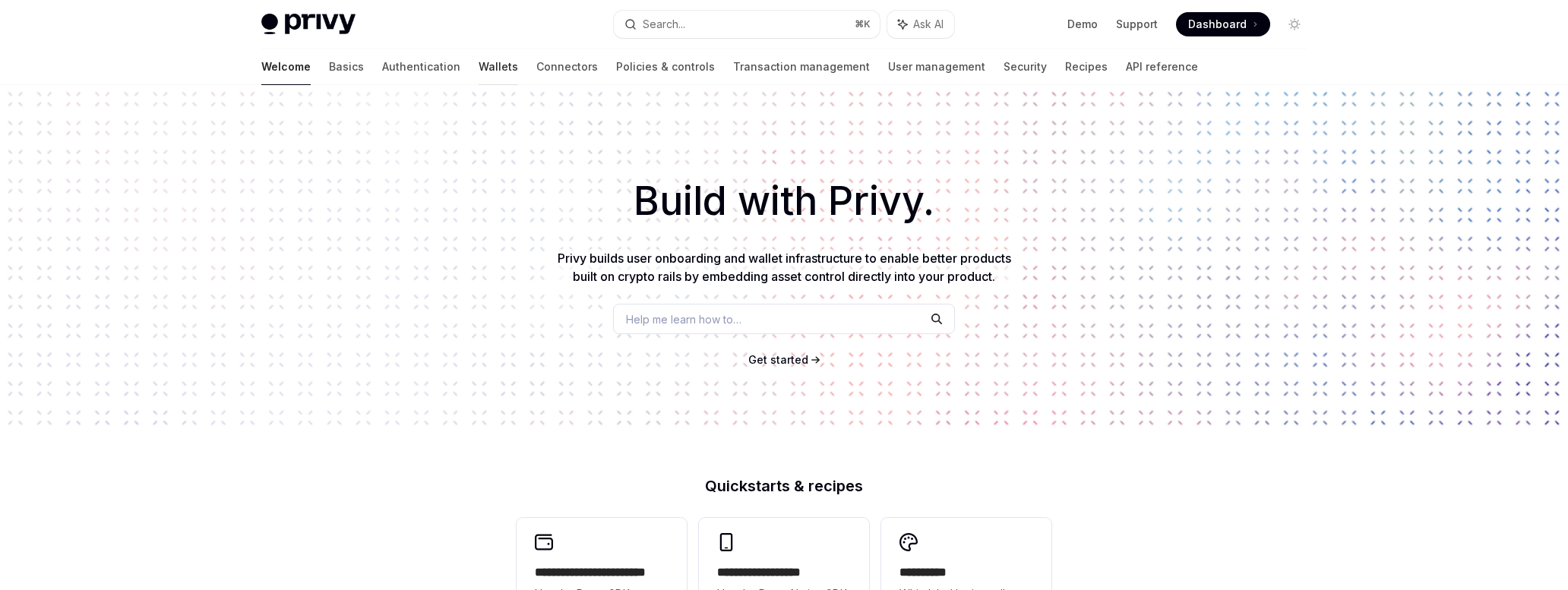
click at [479, 66] on link "Wallets" at bounding box center [498, 66] width 39 height 36
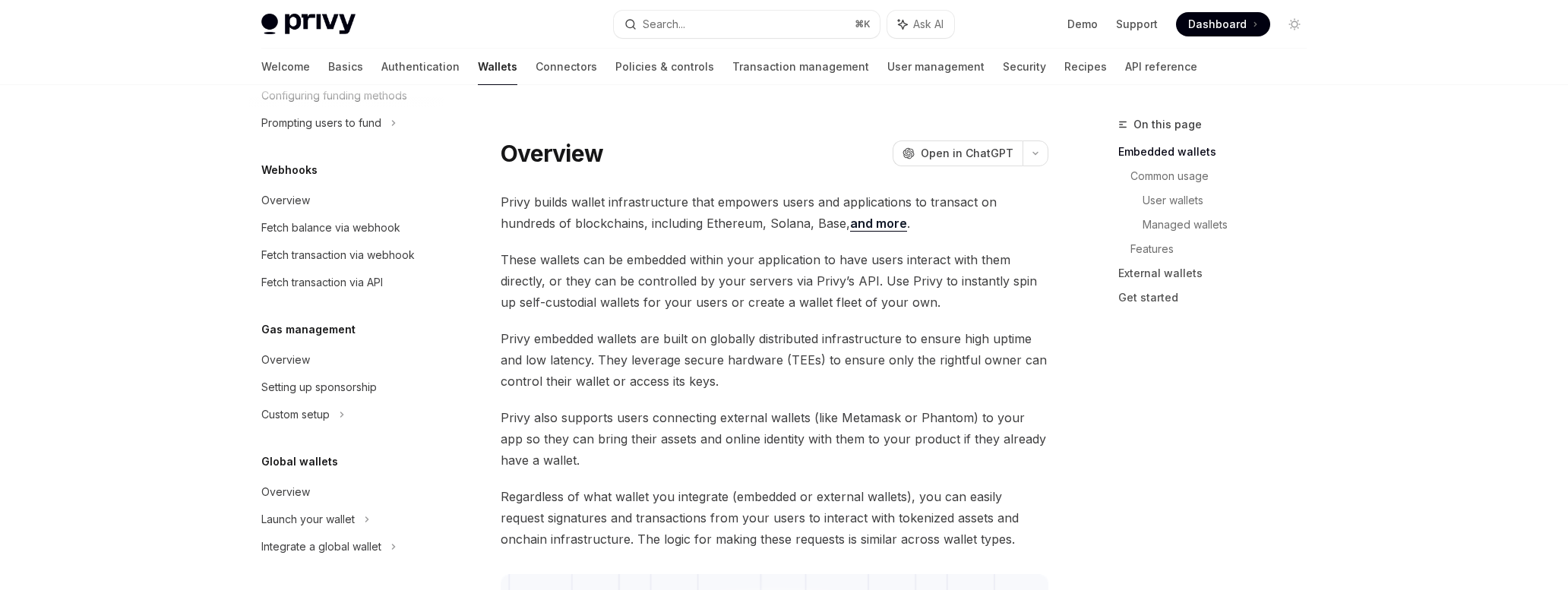
scroll to position [715, 0]
click at [334, 411] on div "Custom setup" at bounding box center [347, 414] width 195 height 27
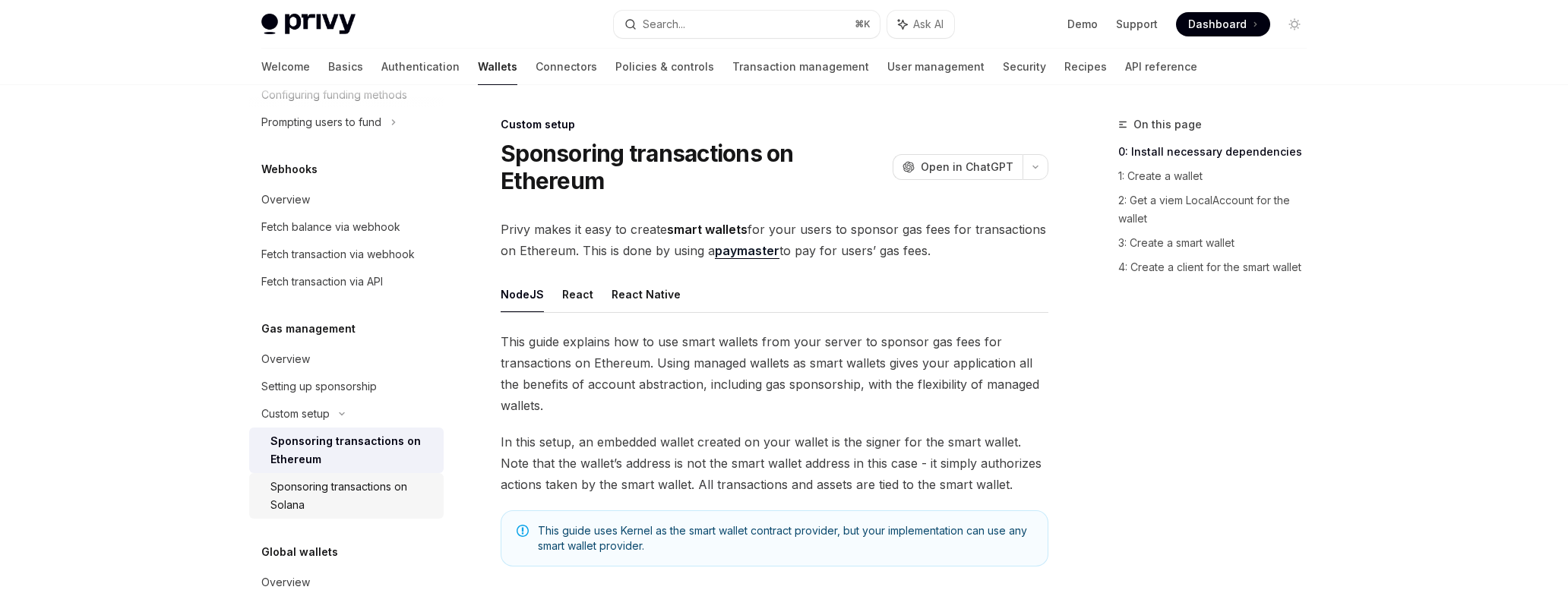
click at [337, 495] on div "Sponsoring transactions on Solana" at bounding box center [353, 496] width 164 height 36
type textarea "*"
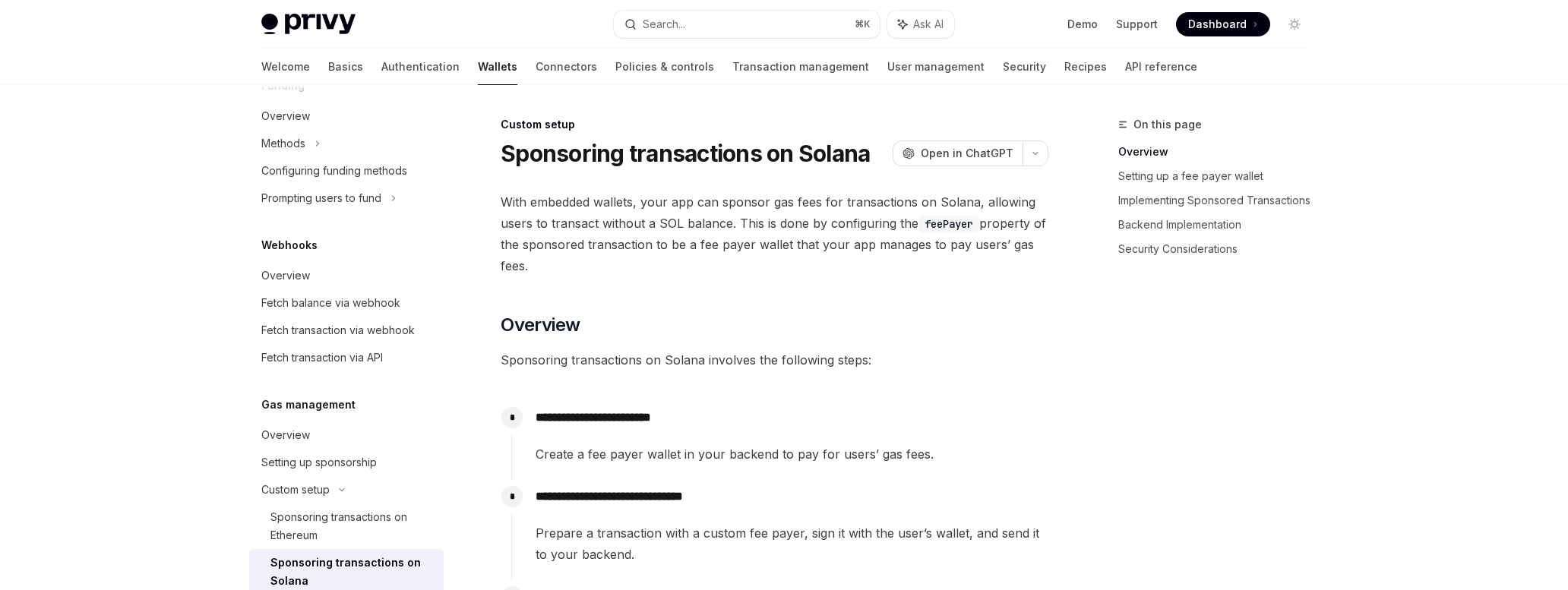
scroll to position [635, 0]
click at [704, 23] on button "Search... ⌘ K" at bounding box center [747, 24] width 266 height 27
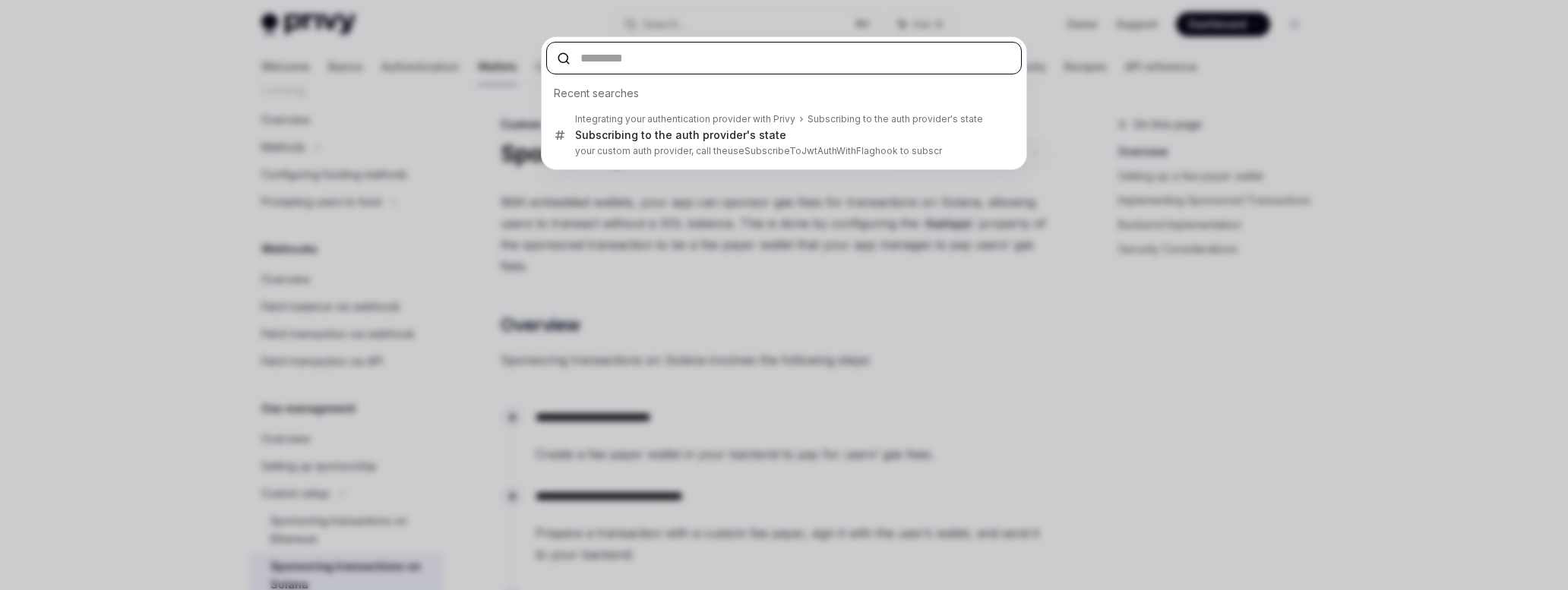
paste input "**********"
type input "**********"
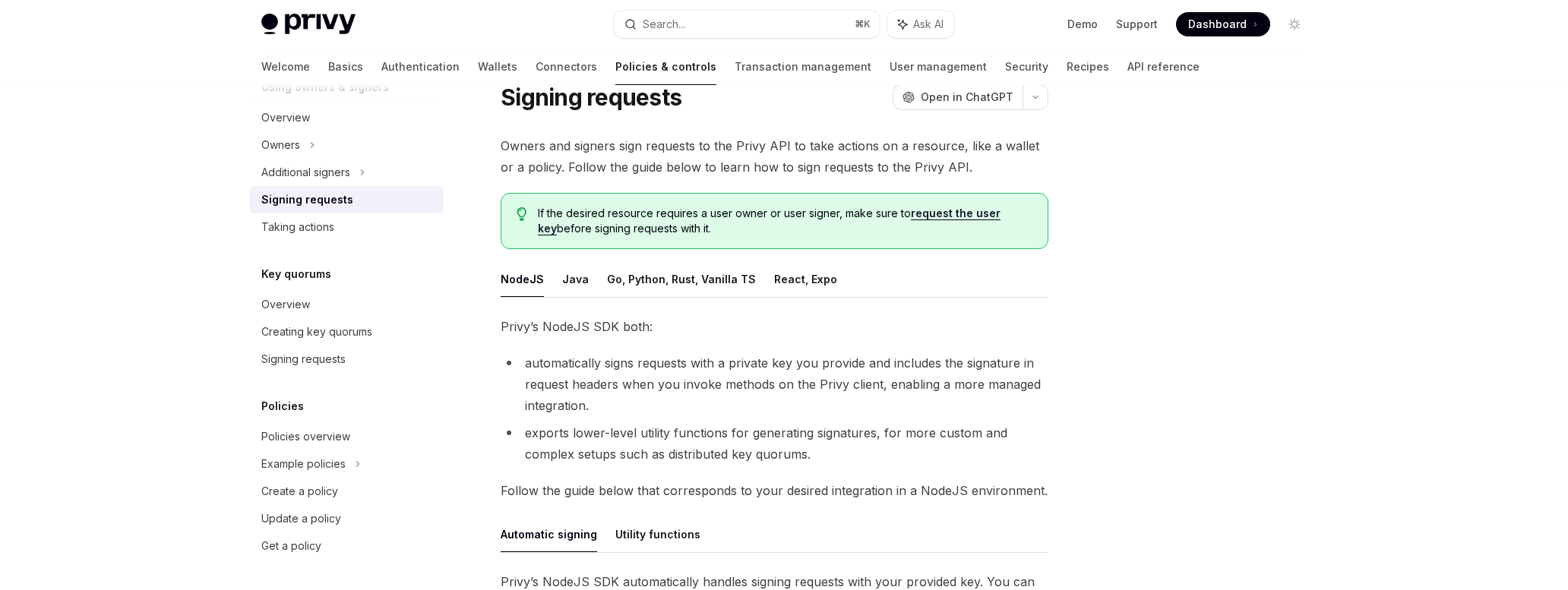
scroll to position [55, 0]
click at [761, 289] on ul "NodeJS Java Go, Python, Rust, Vanilla TS React, Expo" at bounding box center [774, 281] width 548 height 36
click at [779, 288] on button "React, Expo" at bounding box center [806, 281] width 63 height 35
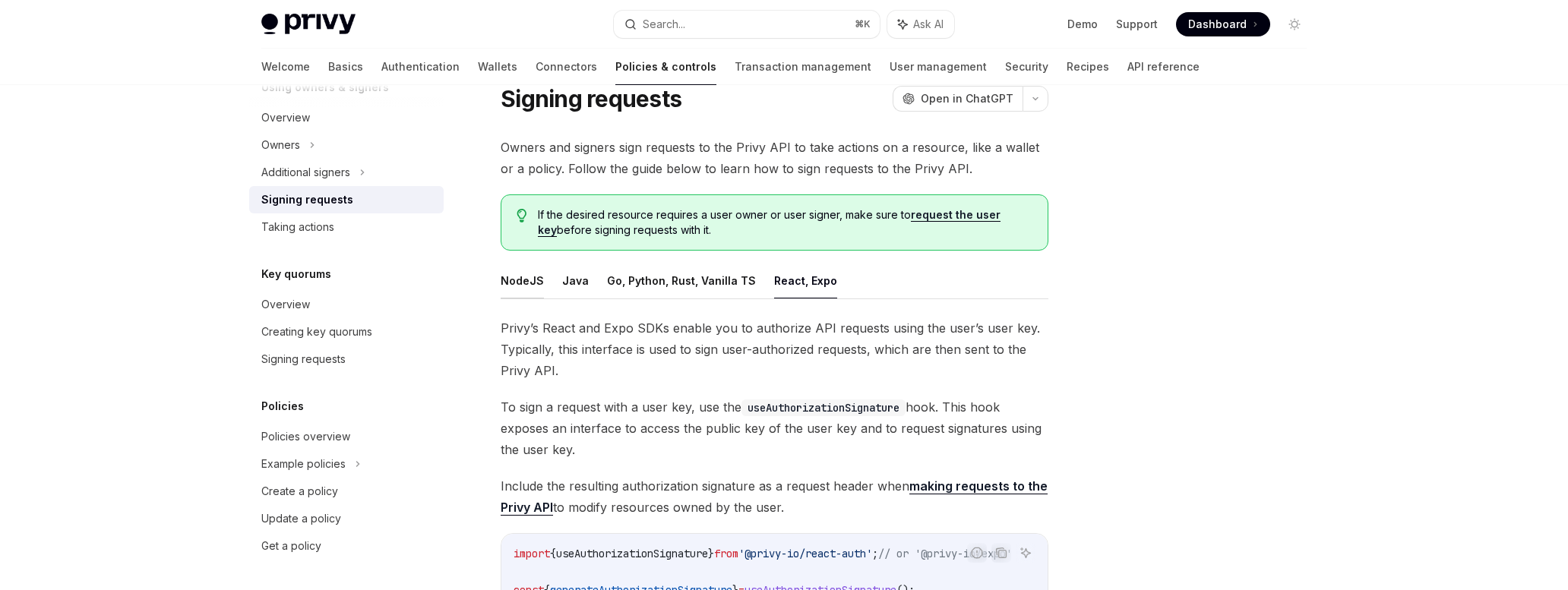
click at [506, 295] on button "NodeJS" at bounding box center [522, 281] width 43 height 35
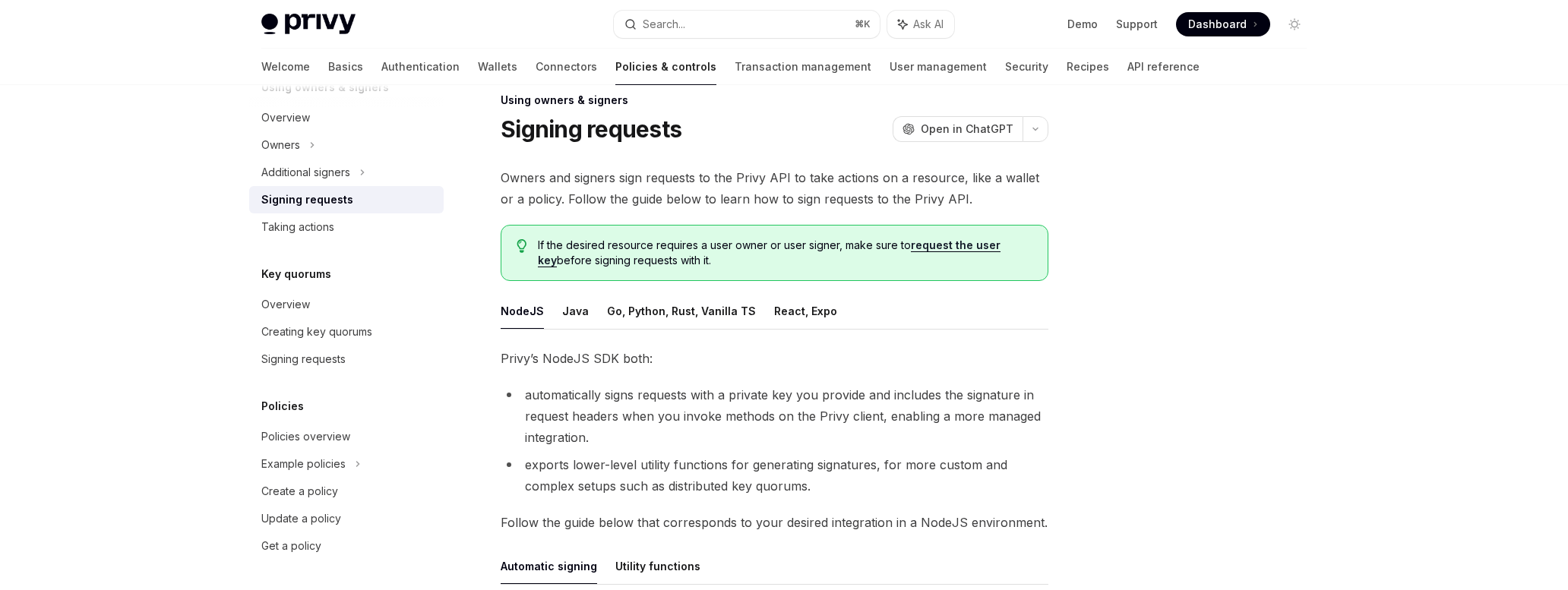
scroll to position [49, 0]
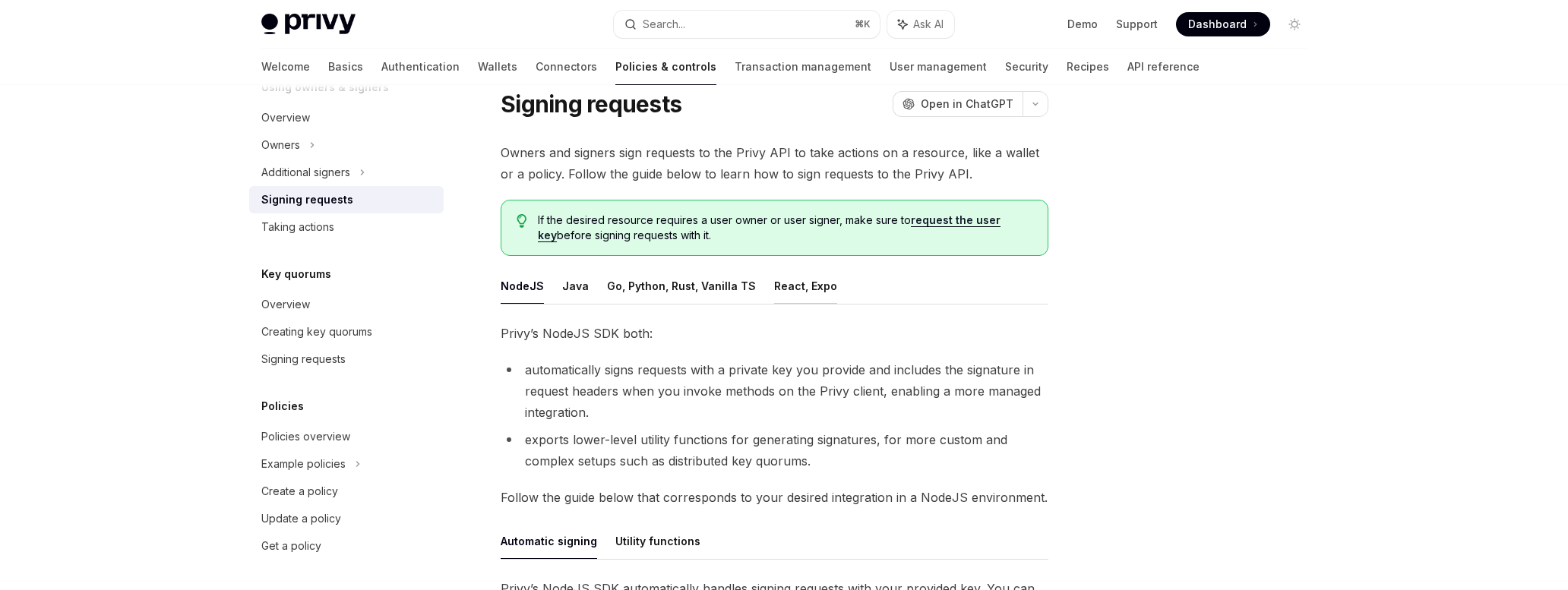
click at [798, 291] on button "React, Expo" at bounding box center [806, 286] width 63 height 35
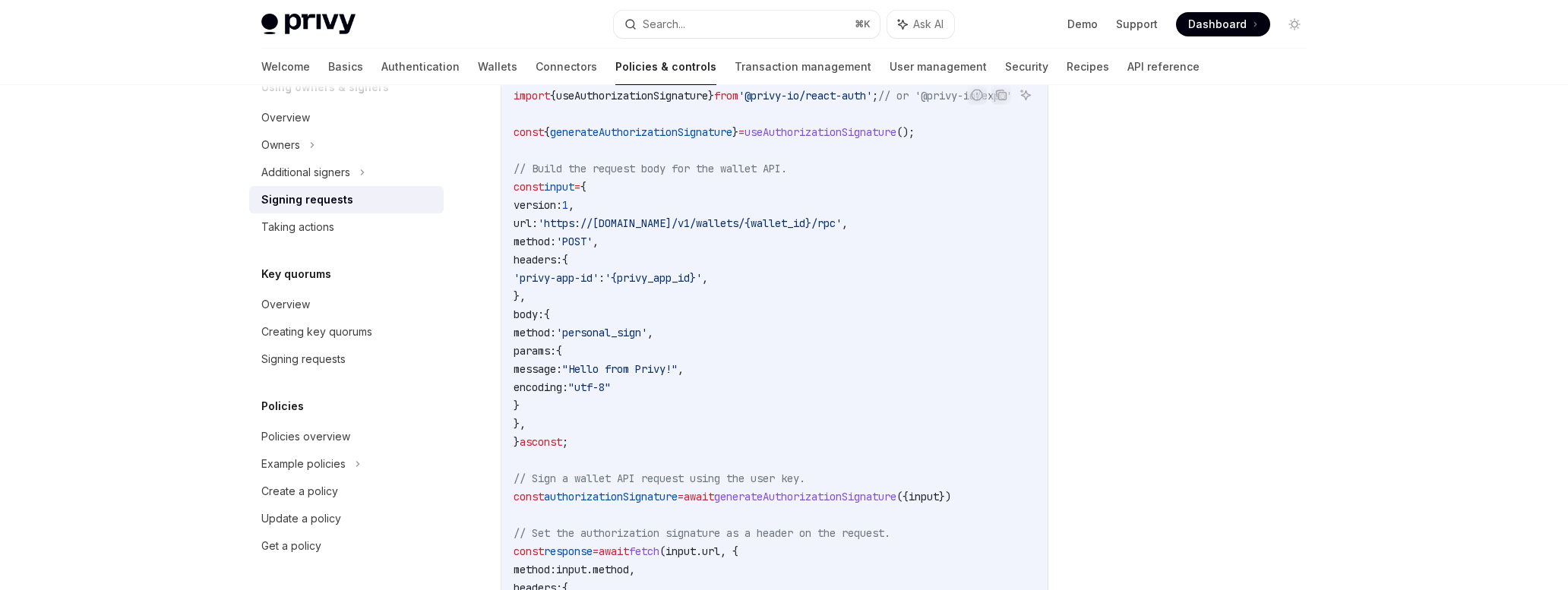
scroll to position [516, 0]
click at [897, 498] on span "generateAuthorizationSignature" at bounding box center [805, 493] width 183 height 14
click at [836, 223] on span "'https://[DOMAIN_NAME]/v1/wallets/{wallet_id}/rpc'" at bounding box center [690, 220] width 304 height 14
click at [647, 329] on span "'personal_sign'" at bounding box center [601, 329] width 91 height 14
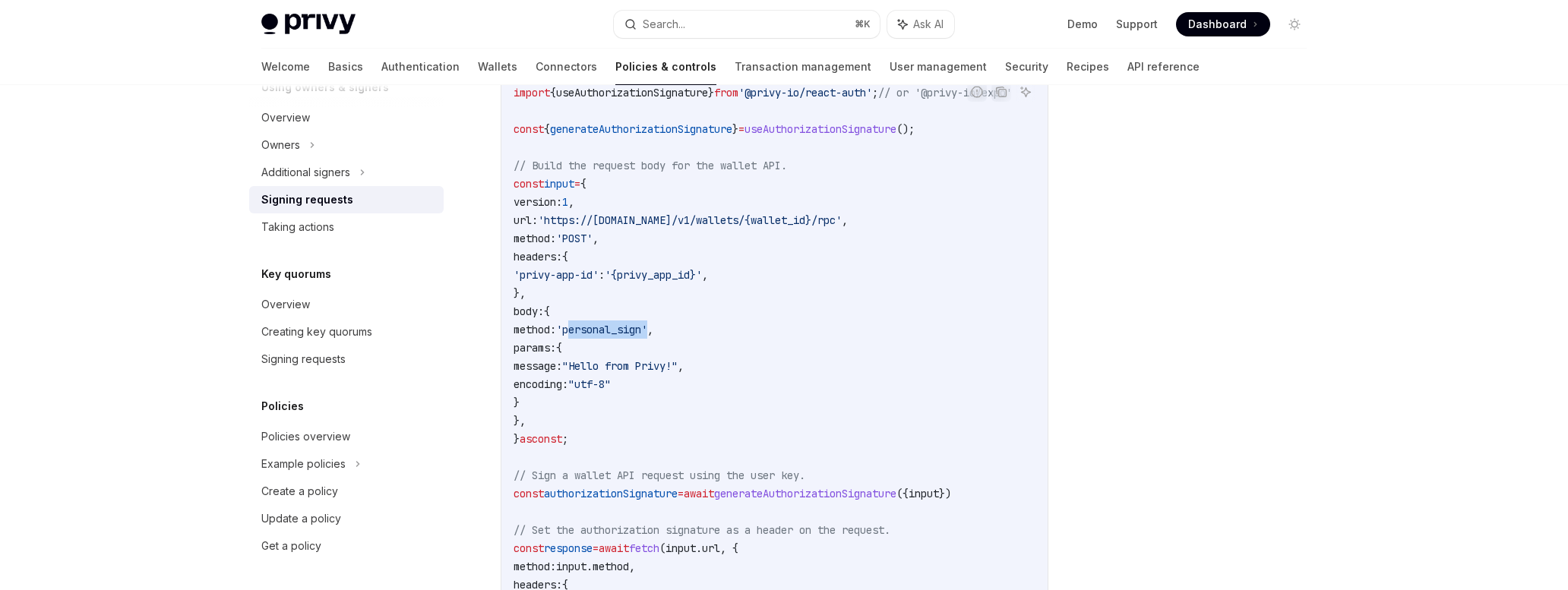
click at [647, 329] on span "'personal_sign'" at bounding box center [601, 329] width 91 height 14
click at [667, 359] on span ""Hello from Privy!"" at bounding box center [620, 365] width 115 height 14
click at [671, 354] on code "import { useAuthorizationSignature } from '@privy-io/react-auth' ; // or '@priv…" at bounding box center [781, 394] width 535 height 620
type textarea "*"
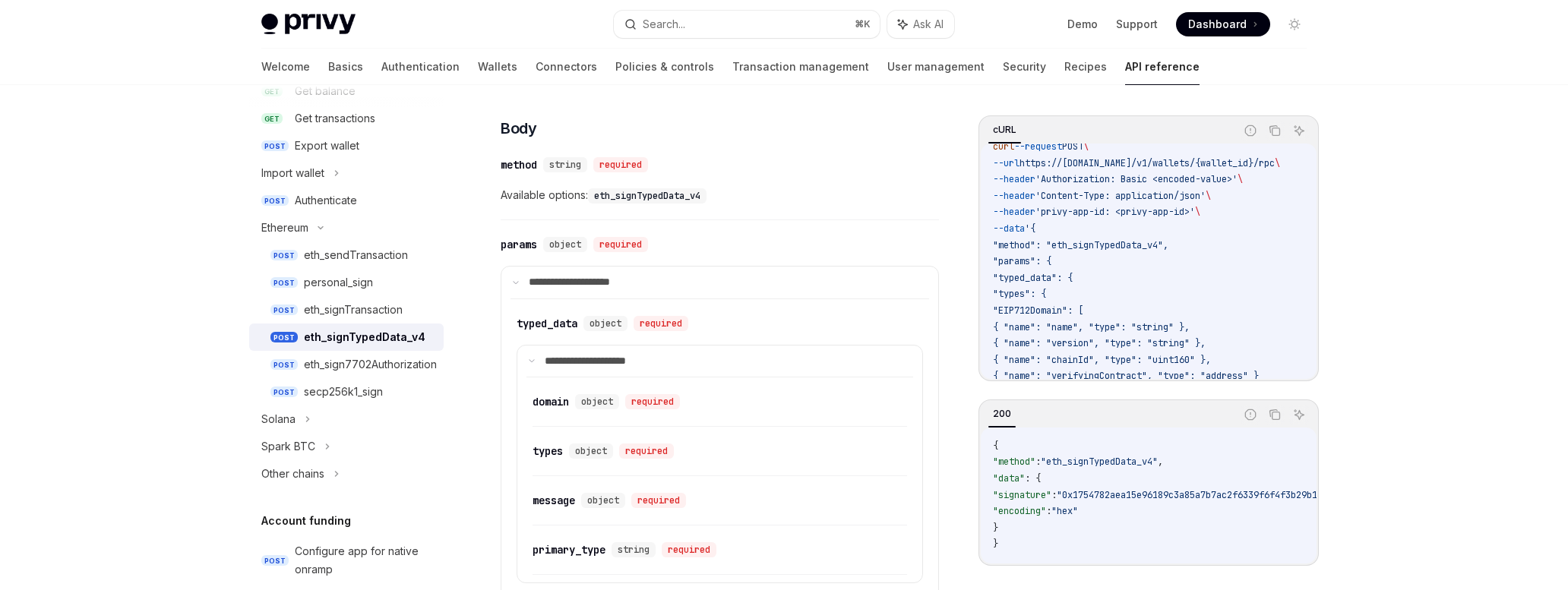
scroll to position [540, 0]
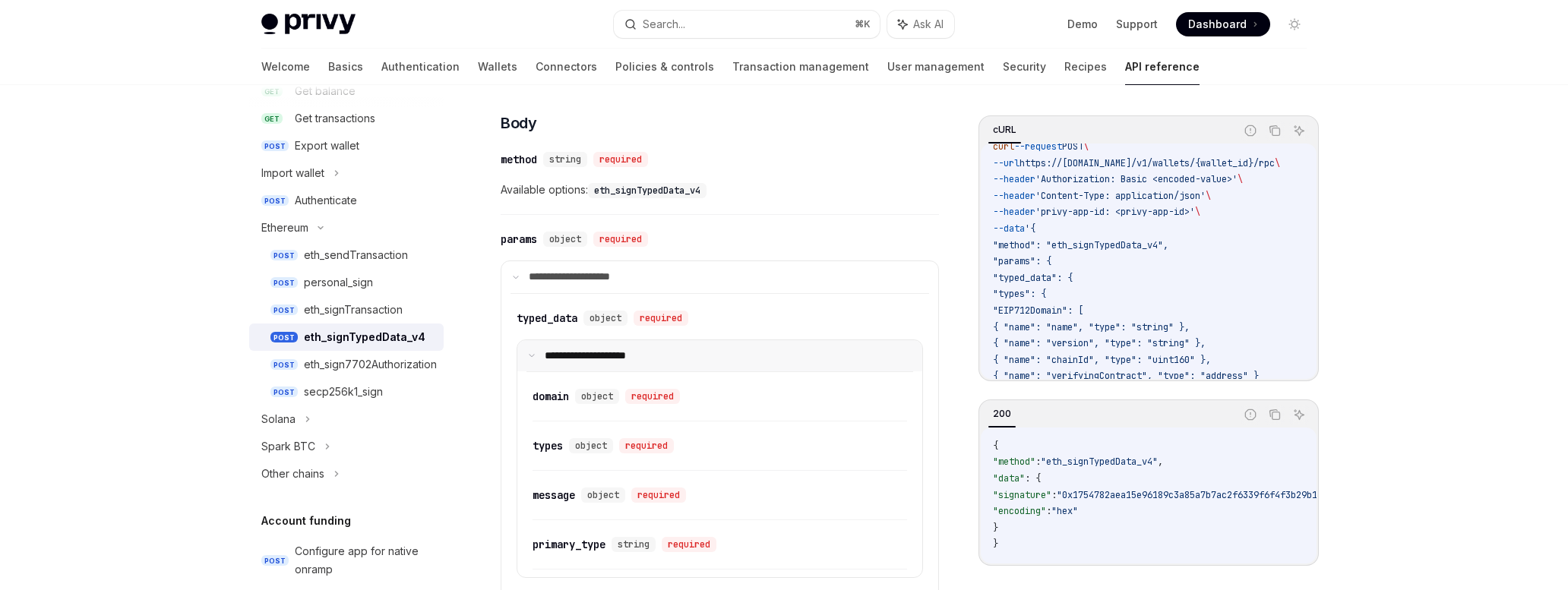
click at [533, 359] on icon at bounding box center [531, 355] width 7 height 7
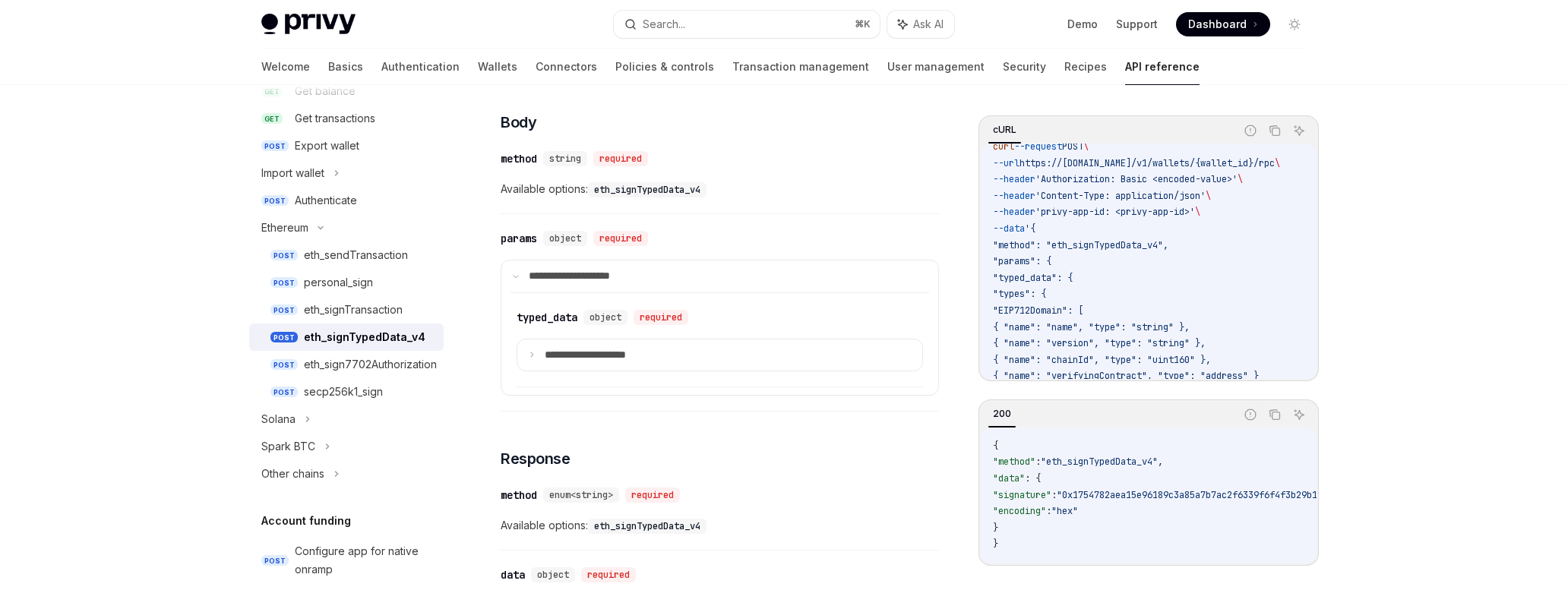
scroll to position [518, 0]
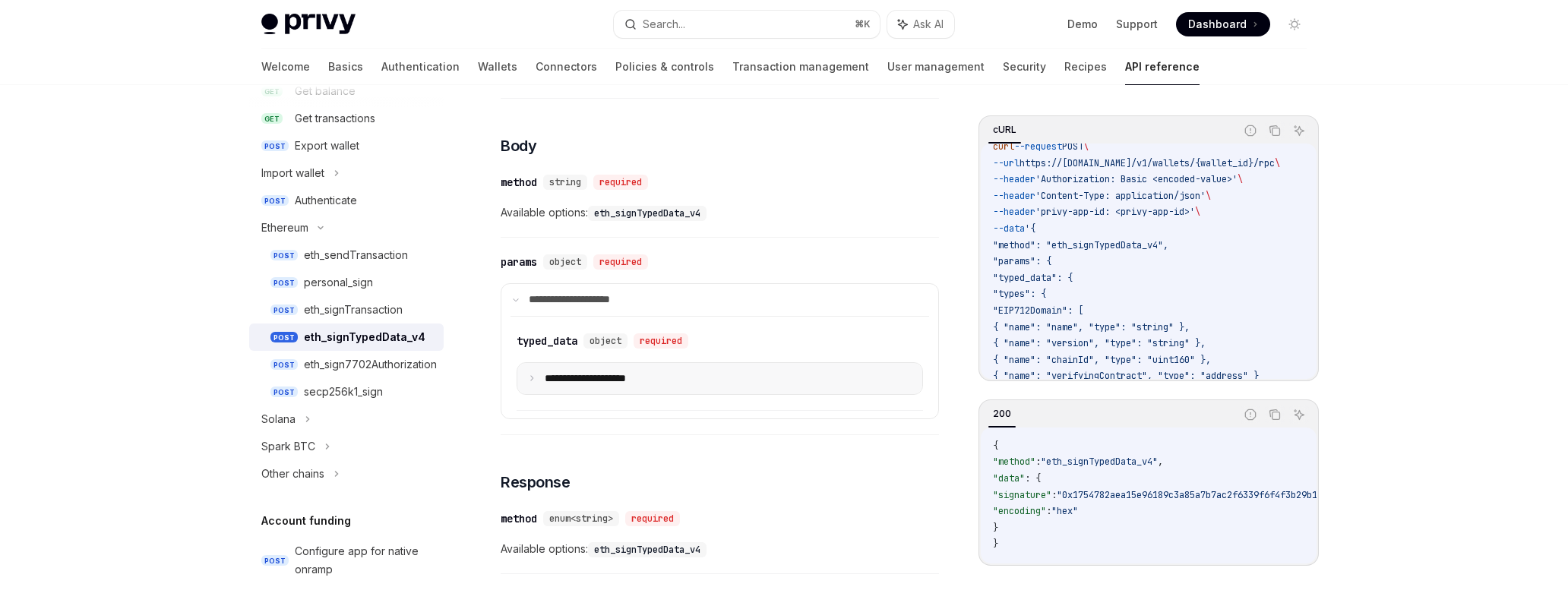
click at [528, 373] on summary "**********" at bounding box center [720, 379] width 405 height 32
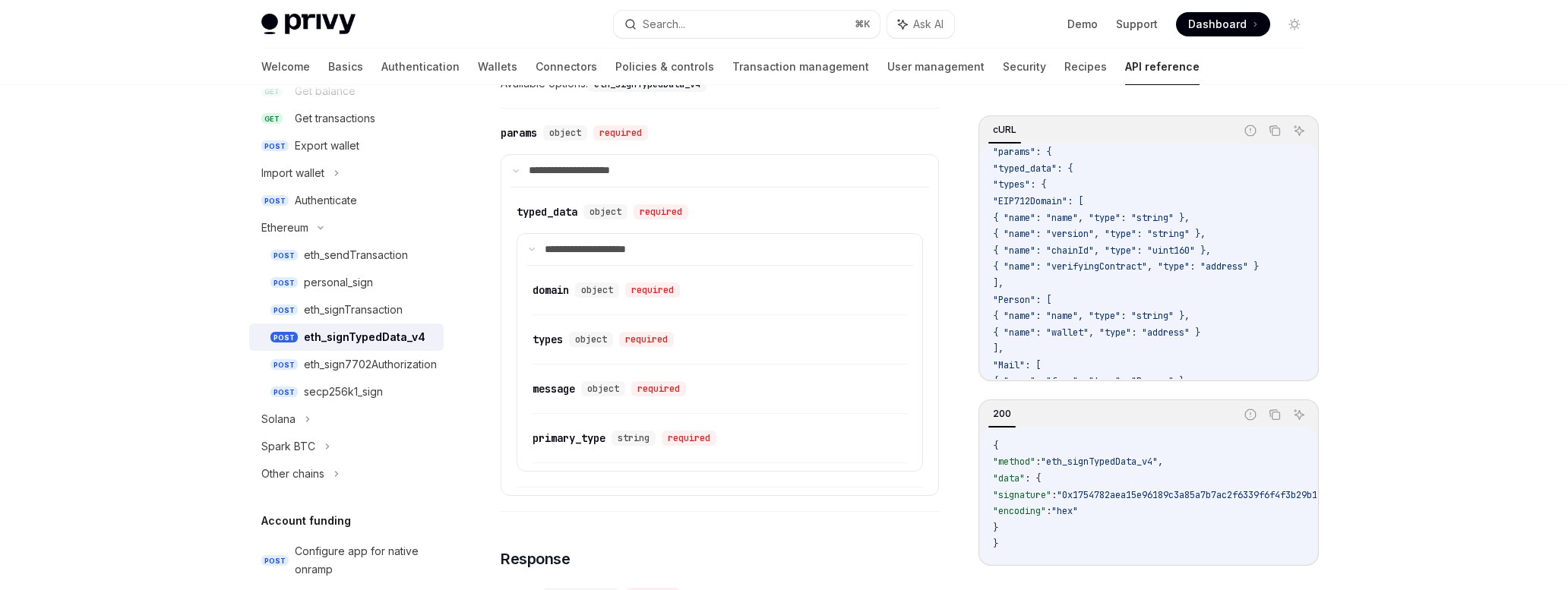
scroll to position [118, 0]
